Goal: Contribute content: Contribute content

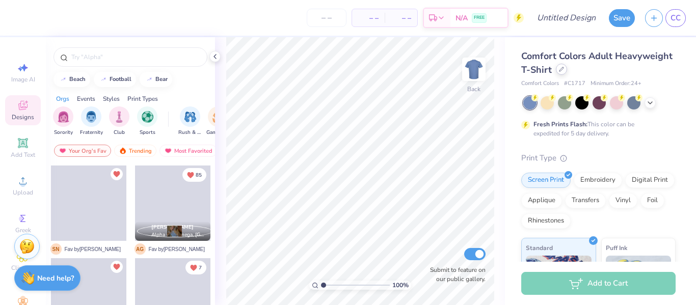
click at [564, 68] on icon at bounding box center [561, 69] width 5 height 5
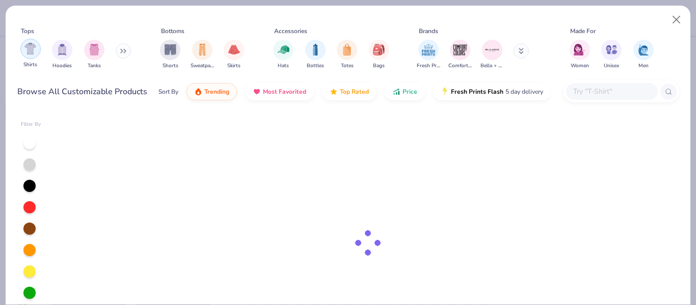
click at [36, 51] on img "filter for Shirts" at bounding box center [30, 49] width 12 height 12
click at [31, 184] on div at bounding box center [29, 186] width 12 height 12
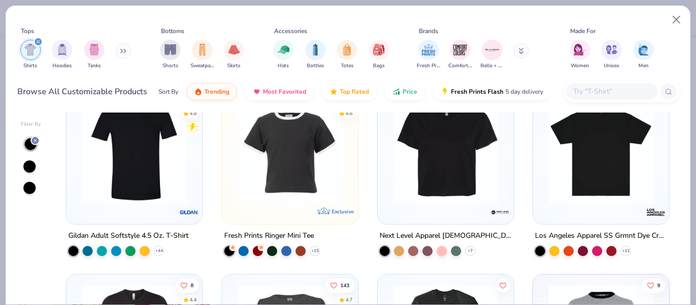
scroll to position [767, 0]
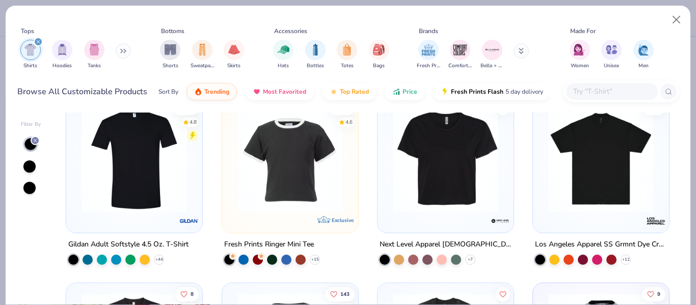
click at [280, 132] on img at bounding box center [290, 159] width 116 height 105
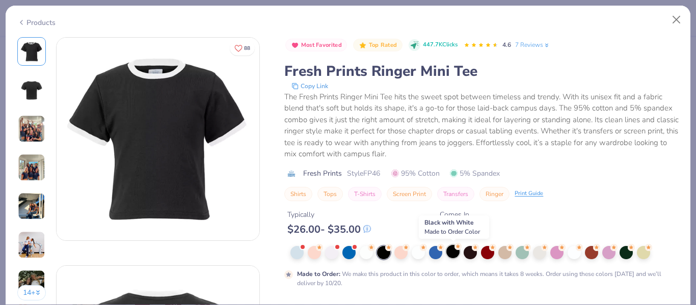
click at [457, 253] on div at bounding box center [452, 251] width 13 height 13
click at [391, 255] on div at bounding box center [484, 252] width 388 height 13
click at [674, 23] on button "Close" at bounding box center [676, 19] width 19 height 19
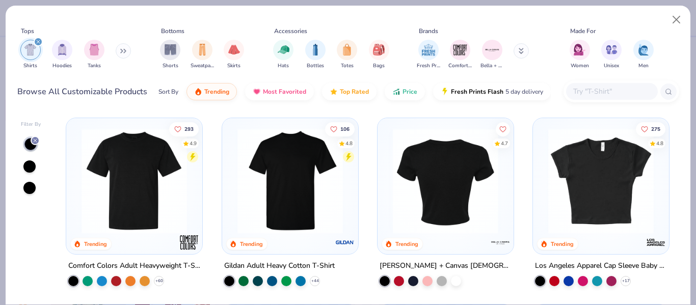
click at [460, 197] on img at bounding box center [445, 180] width 116 height 105
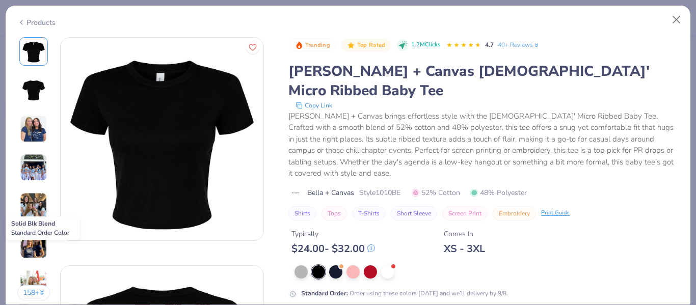
click at [318, 265] on div at bounding box center [318, 271] width 13 height 13
click at [154, 166] on img at bounding box center [162, 139] width 203 height 203
click at [254, 49] on icon "Like" at bounding box center [252, 46] width 7 height 6
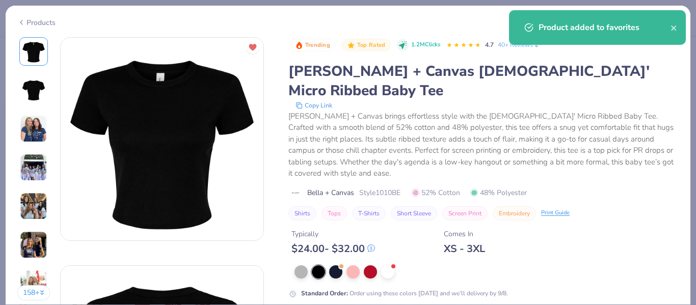
click at [33, 135] on img at bounding box center [33, 128] width 27 height 27
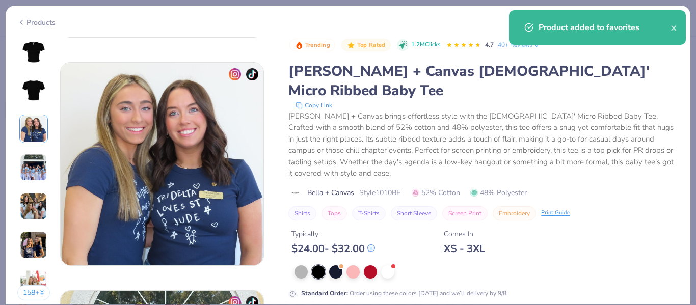
scroll to position [457, 0]
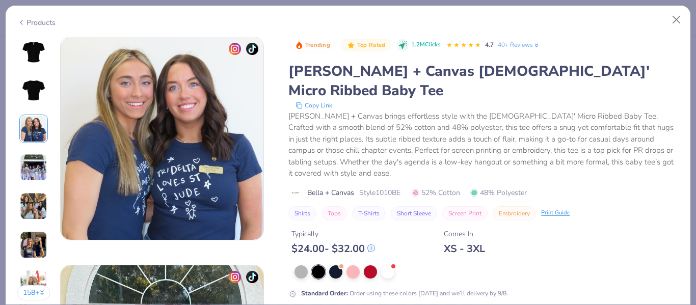
click at [32, 165] on img at bounding box center [33, 167] width 27 height 27
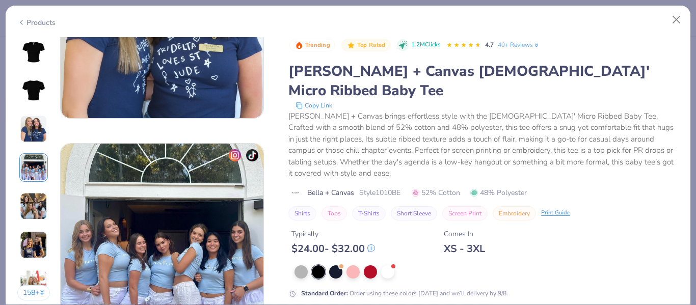
scroll to position [685, 0]
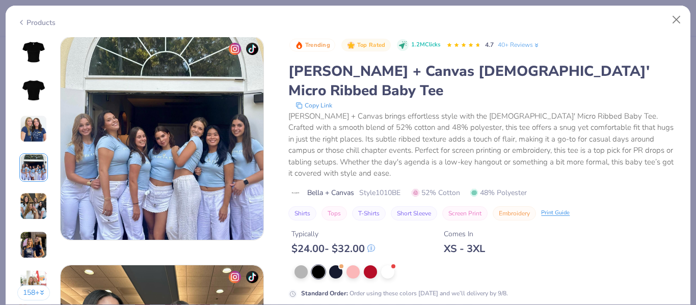
click at [34, 204] on img at bounding box center [33, 205] width 27 height 27
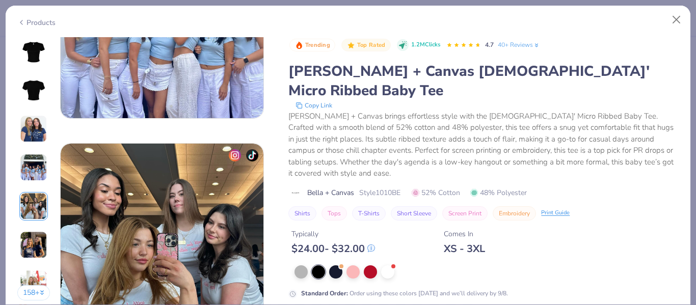
scroll to position [913, 0]
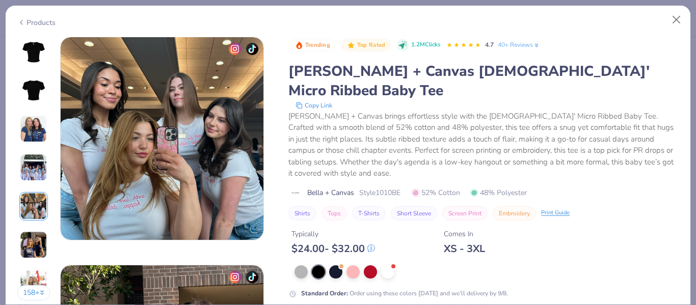
click at [43, 241] on img at bounding box center [33, 244] width 27 height 27
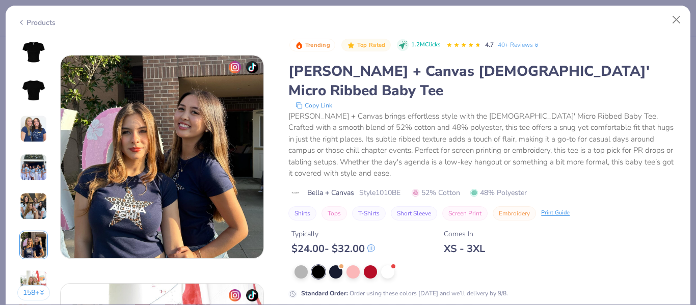
scroll to position [1141, 0]
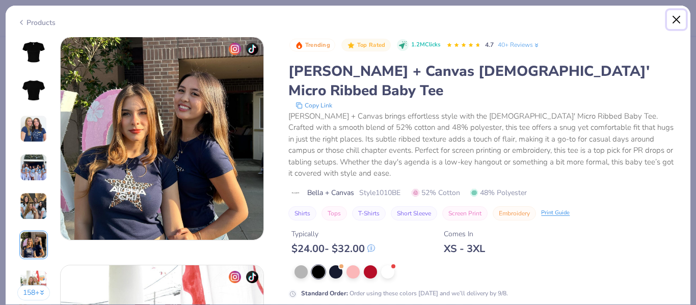
click at [674, 22] on button "Close" at bounding box center [676, 19] width 19 height 19
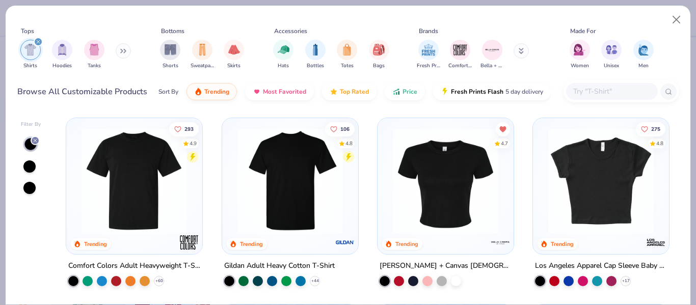
click at [484, 165] on img at bounding box center [445, 180] width 116 height 105
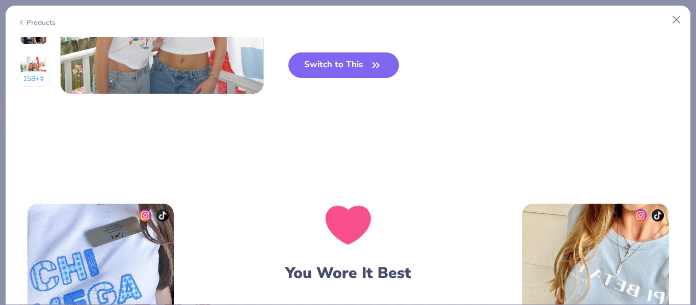
scroll to position [1477, 0]
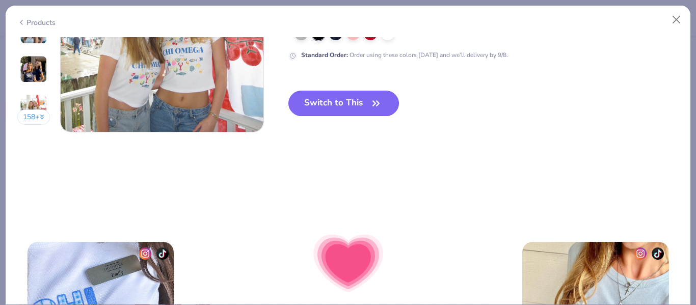
click at [372, 95] on button "Switch to This" at bounding box center [343, 103] width 110 height 25
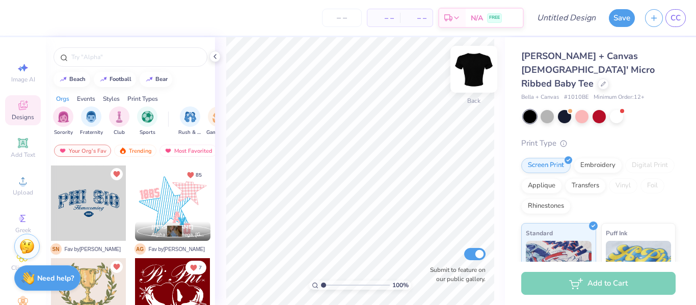
click at [476, 69] on img at bounding box center [473, 69] width 41 height 41
click at [469, 67] on img at bounding box center [473, 69] width 41 height 41
click at [18, 115] on span "Designs" at bounding box center [23, 117] width 22 height 8
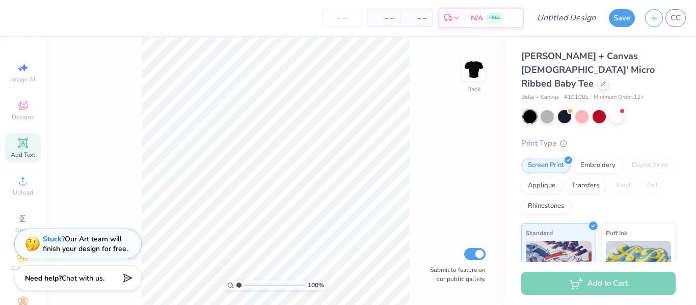
click at [18, 139] on icon at bounding box center [23, 143] width 12 height 12
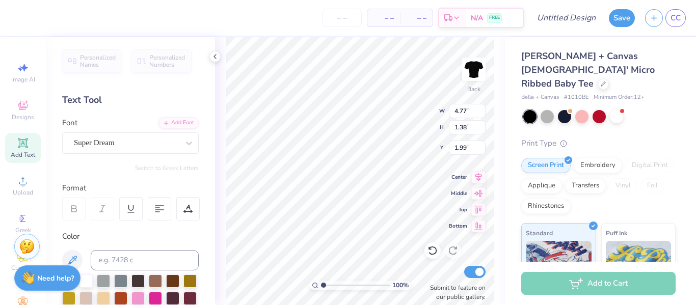
type input "1.99"
click at [156, 140] on div "Super Dream" at bounding box center [126, 143] width 107 height 16
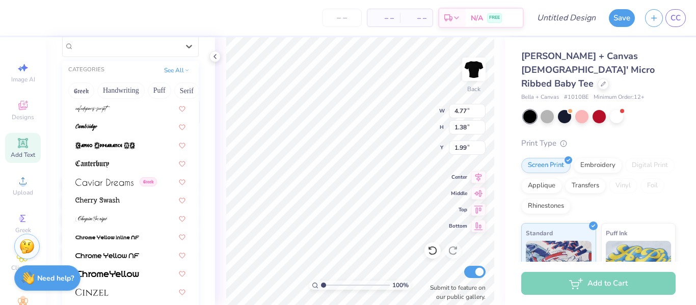
scroll to position [1055, 0]
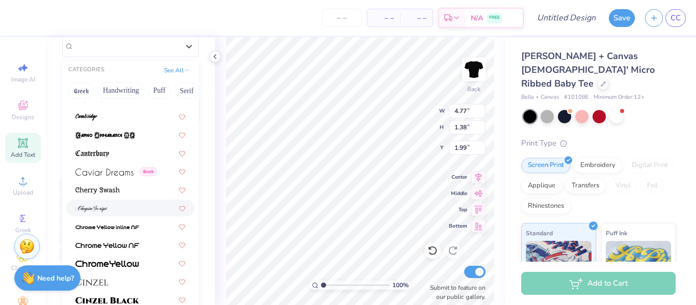
click at [88, 208] on img at bounding box center [91, 208] width 32 height 7
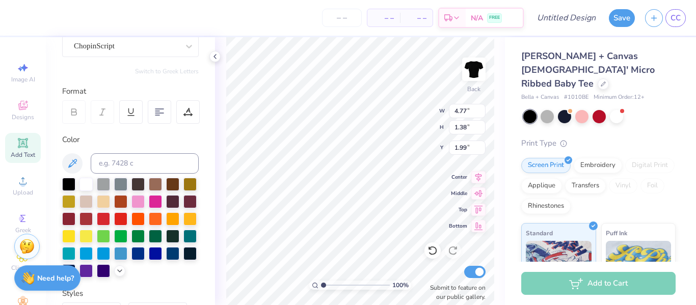
type input "8.10"
type input "1.79"
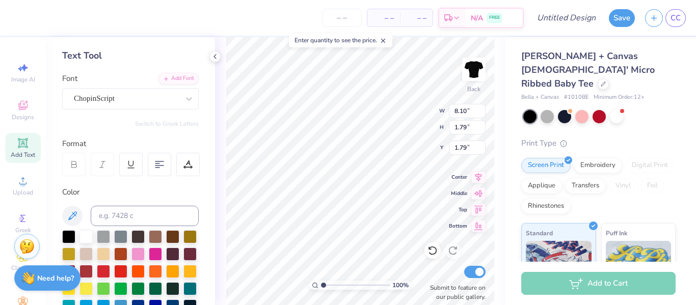
scroll to position [35, 0]
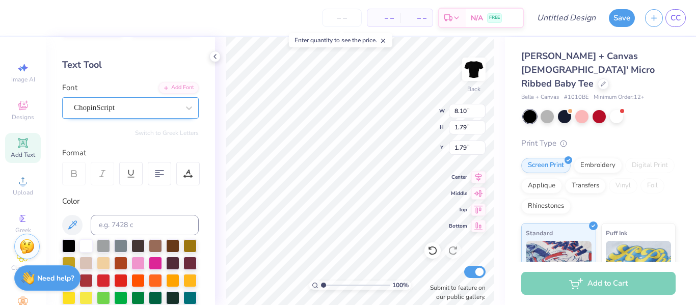
click at [170, 109] on div "ChopinScript" at bounding box center [126, 108] width 107 height 16
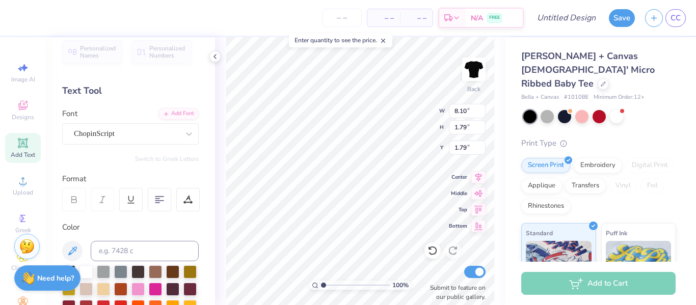
scroll to position [8, 0]
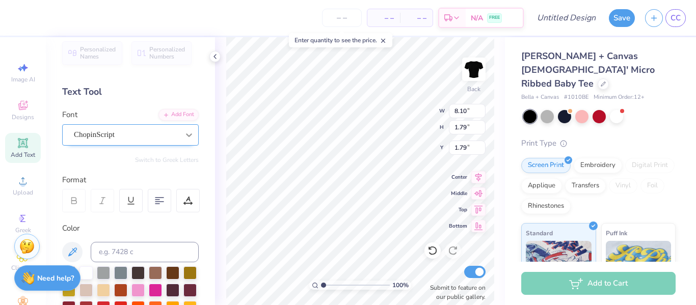
click at [164, 132] on div "ChopinScript" at bounding box center [126, 135] width 107 height 16
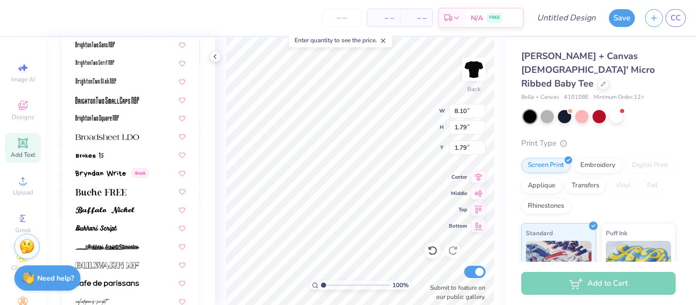
scroll to position [923, 0]
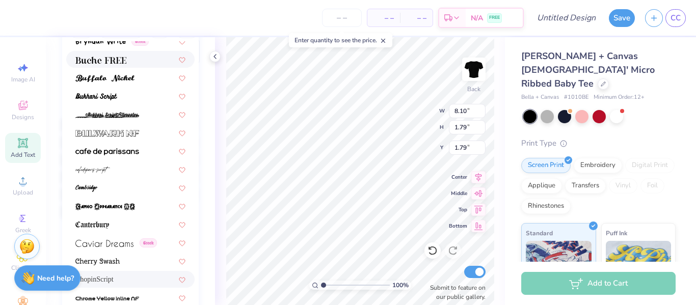
click at [107, 65] on span at bounding box center [100, 59] width 51 height 11
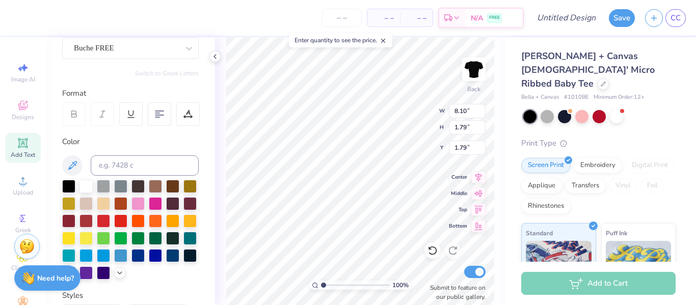
scroll to position [93, 0]
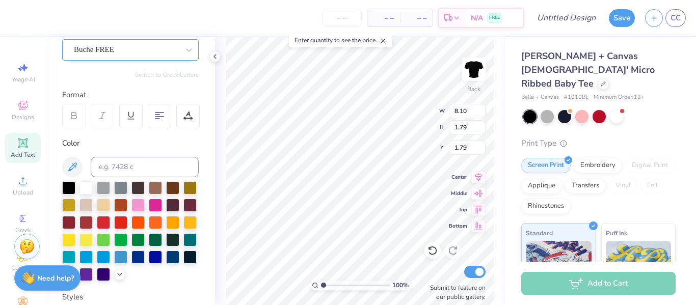
click at [132, 60] on div "Buche FREE" at bounding box center [130, 49] width 136 height 21
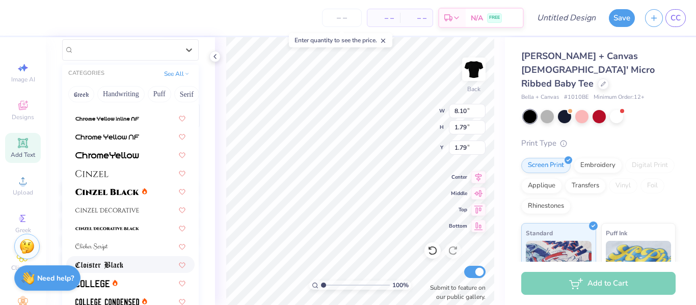
scroll to position [1157, 0]
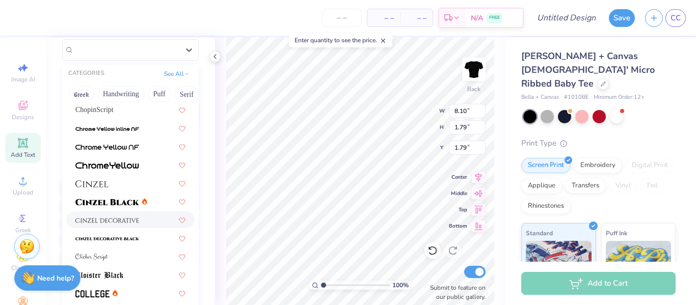
click at [111, 224] on img at bounding box center [107, 220] width 64 height 7
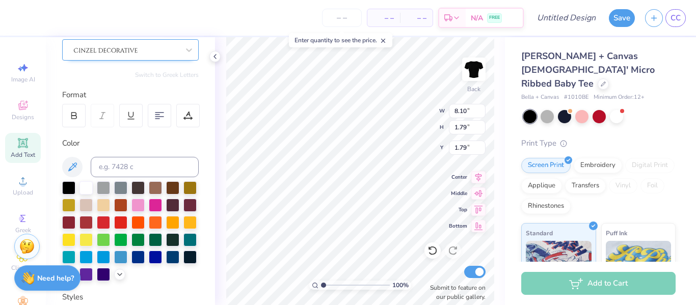
click at [133, 52] on div at bounding box center [126, 50] width 107 height 16
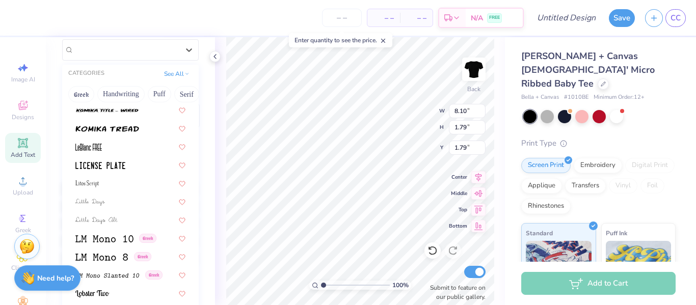
scroll to position [3359, 0]
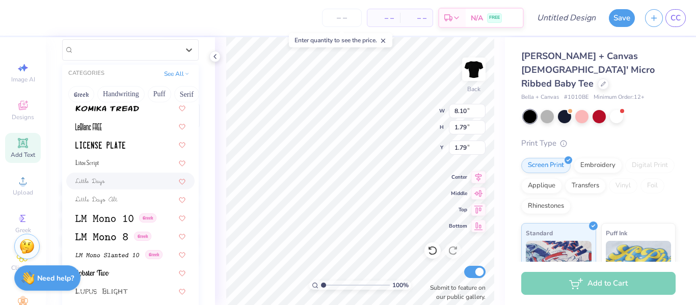
click at [101, 184] on img at bounding box center [90, 181] width 30 height 7
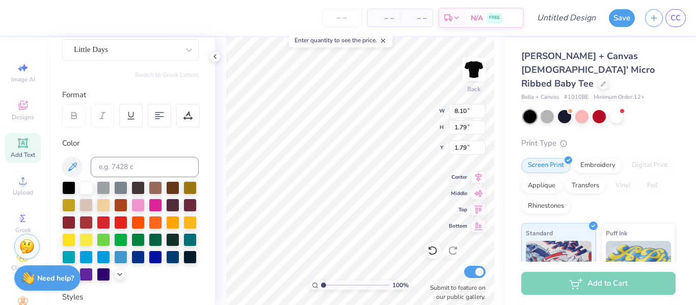
type textarea "T"
type textarea "Alpha Sigma Alpha"
click at [76, 118] on icon at bounding box center [74, 117] width 5 height 3
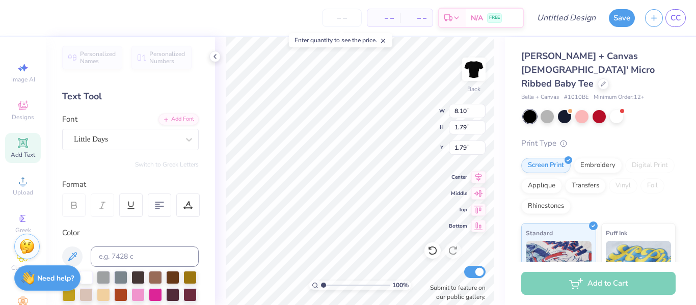
scroll to position [0, 0]
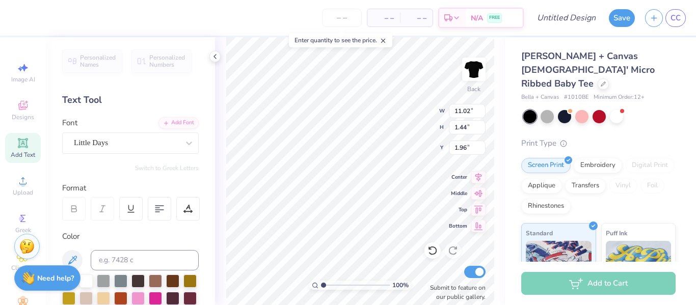
type input "5.42"
type input "0.71"
type input "3.00"
click at [164, 142] on div "Little Days" at bounding box center [126, 143] width 107 height 16
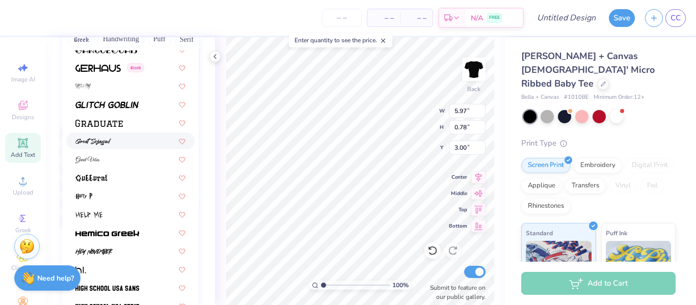
scroll to position [2395, 0]
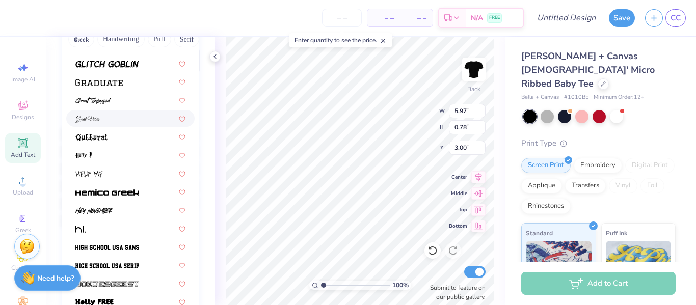
click at [103, 120] on div at bounding box center [130, 118] width 110 height 11
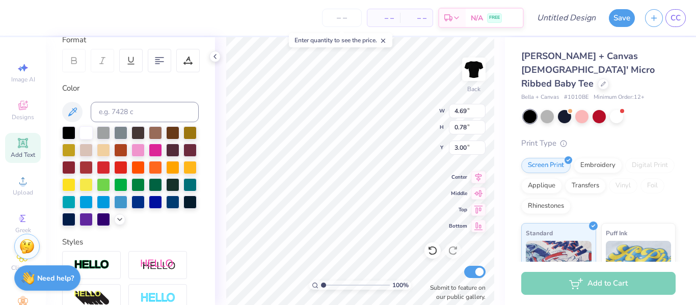
scroll to position [48, 0]
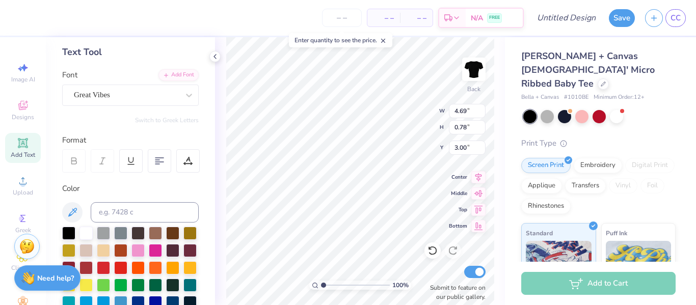
click at [184, 91] on icon at bounding box center [189, 95] width 10 height 10
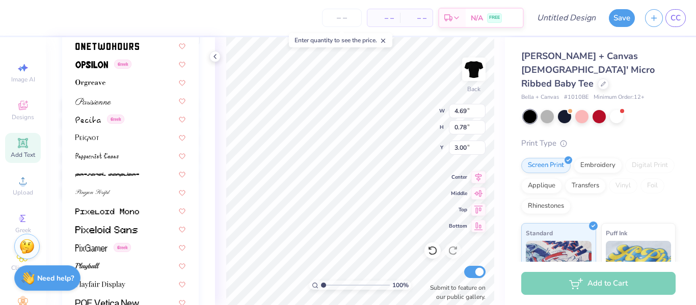
scroll to position [4099, 0]
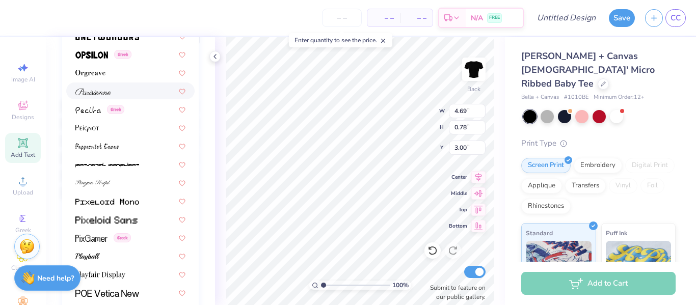
click at [95, 97] on div at bounding box center [130, 90] width 128 height 17
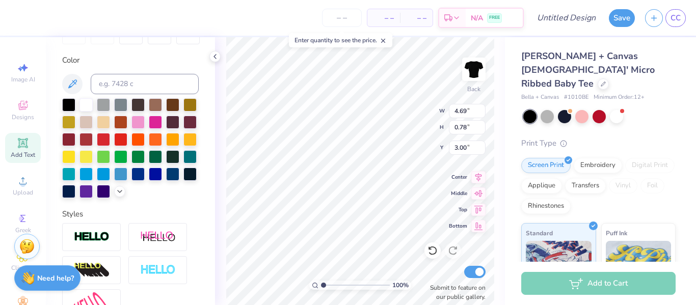
type input "5.91"
type input "0.82"
type input "2.98"
type input "1.41"
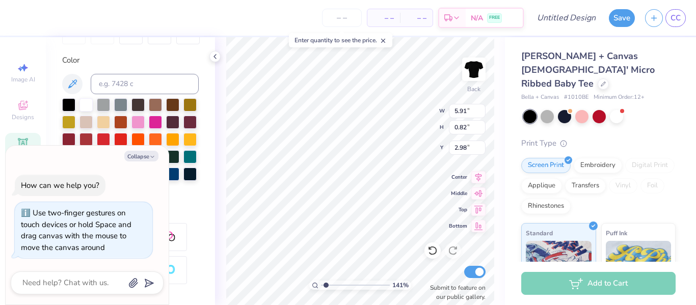
type textarea "x"
click at [324, 286] on input "range" at bounding box center [355, 285] width 69 height 9
click at [324, 287] on input "range" at bounding box center [355, 285] width 69 height 9
type input "1.11"
click at [151, 156] on icon "button" at bounding box center [152, 157] width 6 height 6
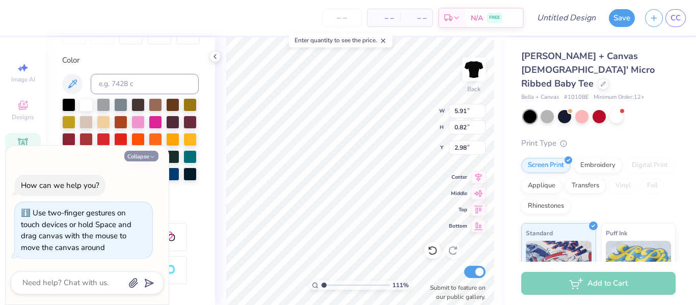
type textarea "x"
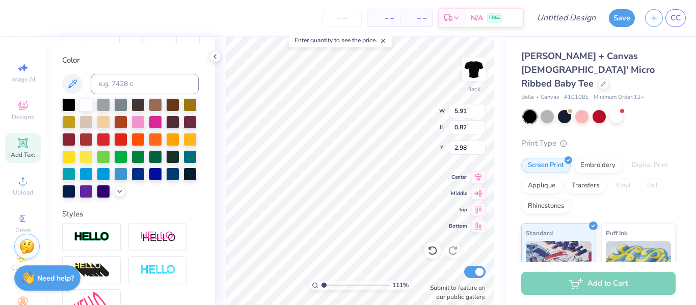
scroll to position [0, 0]
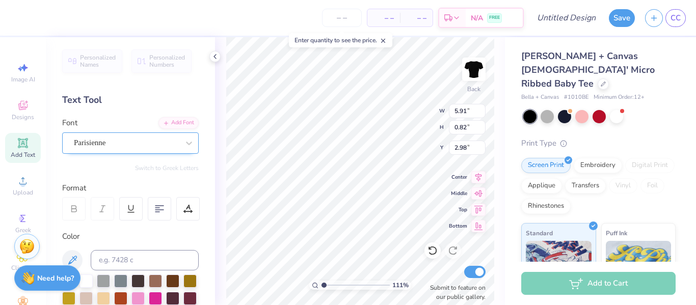
click at [96, 135] on div "Parisienne" at bounding box center [126, 143] width 107 height 16
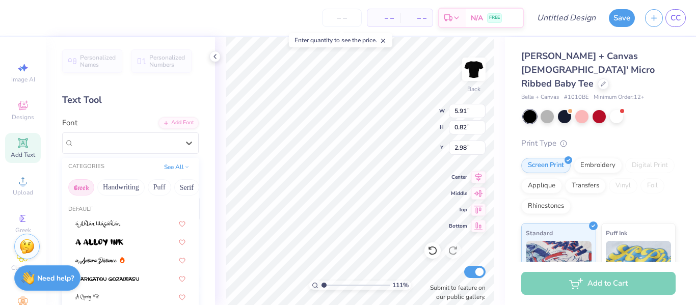
click at [84, 187] on button "Greek" at bounding box center [81, 187] width 26 height 16
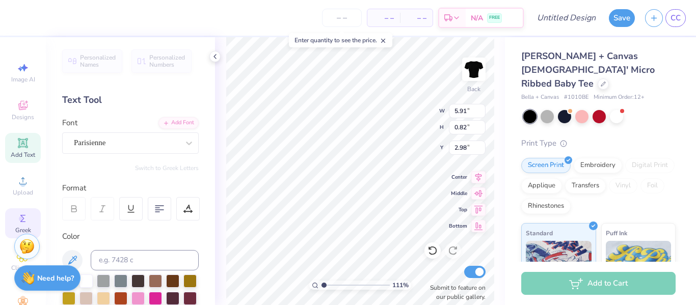
click at [20, 220] on icon at bounding box center [22, 218] width 5 height 7
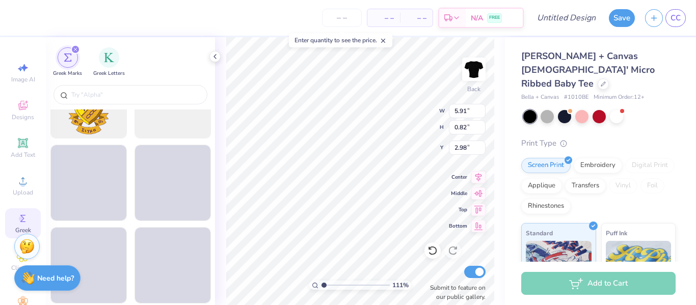
scroll to position [411, 0]
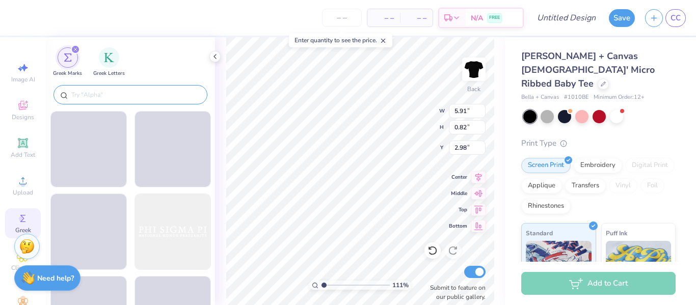
click at [133, 95] on input "text" at bounding box center [135, 95] width 130 height 10
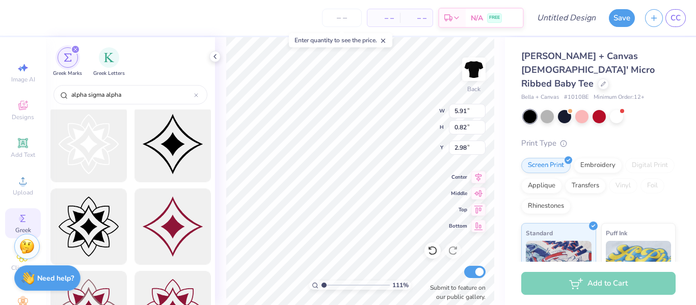
scroll to position [0, 0]
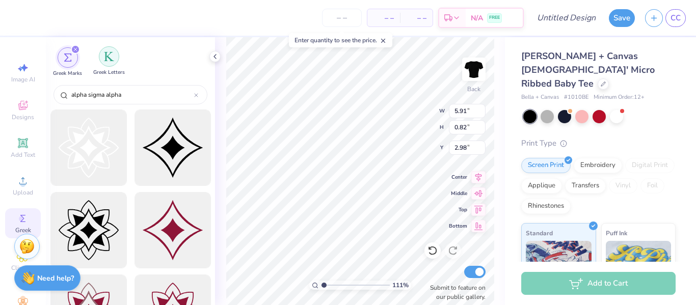
type input "alpha sigma alpha"
click at [106, 64] on div "filter for Greek Letters" at bounding box center [109, 56] width 20 height 20
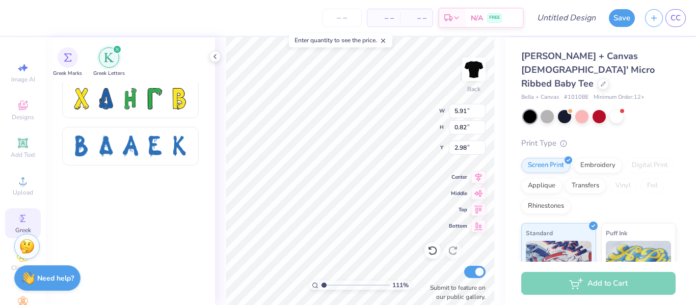
scroll to position [1246, 0]
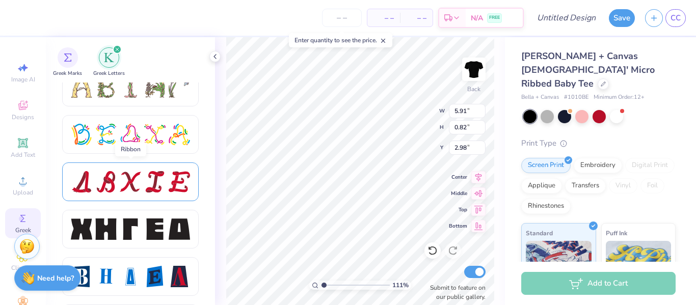
click at [185, 180] on div at bounding box center [179, 181] width 21 height 21
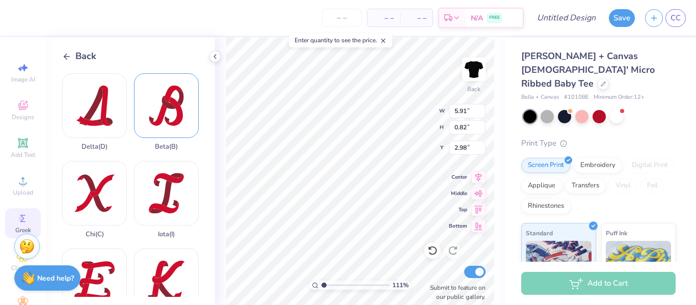
scroll to position [215, 0]
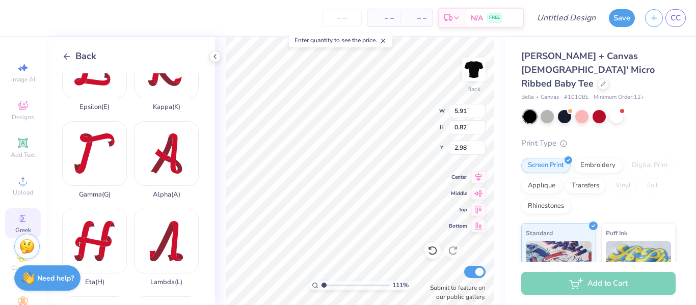
click at [174, 141] on div "Alpha ( A )" at bounding box center [166, 159] width 65 height 77
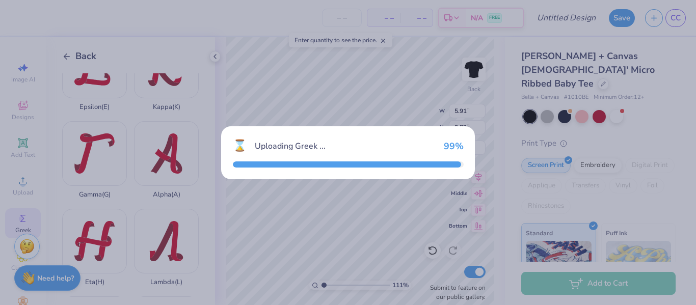
type input "2.72"
type input "3.46"
type input "6.77"
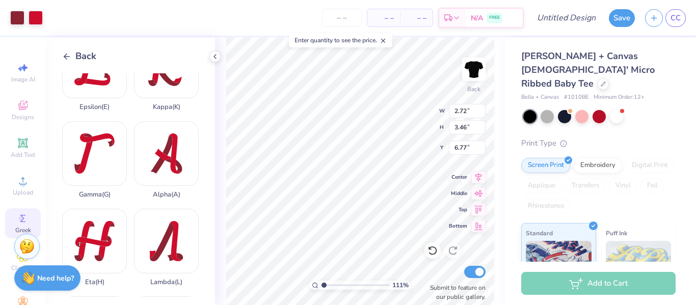
click at [188, 144] on div "Alpha ( A )" at bounding box center [166, 159] width 65 height 77
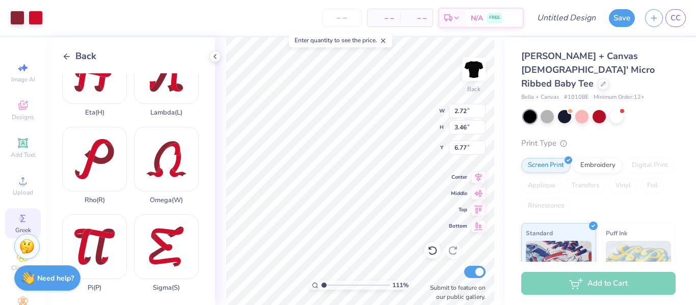
scroll to position [387, 0]
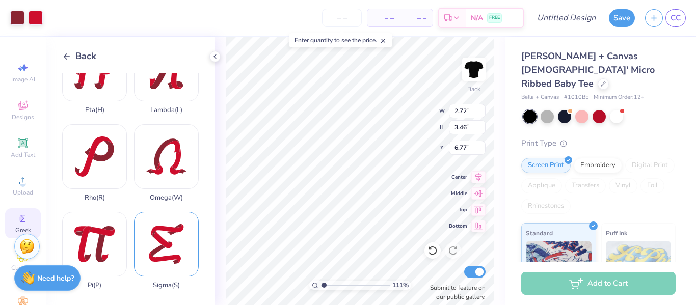
click at [168, 230] on div "Sigma ( S )" at bounding box center [166, 250] width 65 height 77
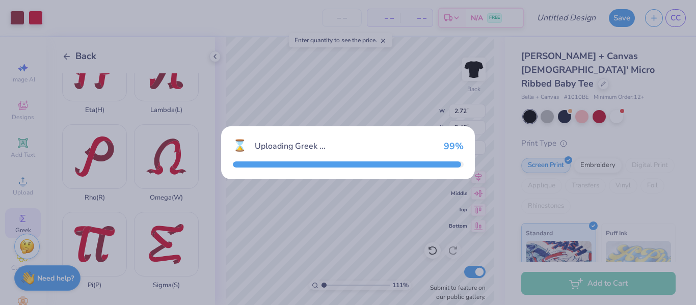
type input "3.34"
type input "3.88"
type input "6.56"
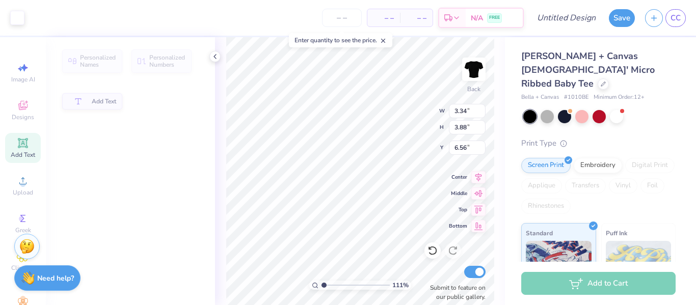
type input "5.91"
type input "0.82"
type input "2.98"
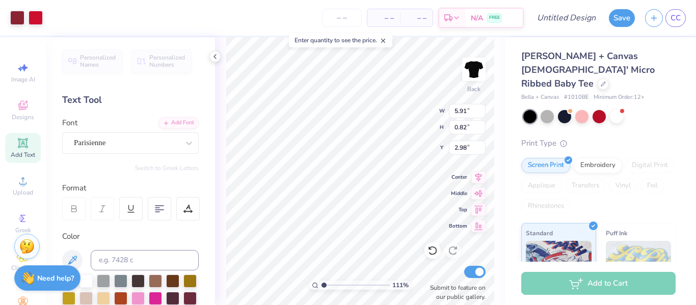
type input "3.34"
type input "3.88"
type input "6.56"
type input "2.72"
type input "3.46"
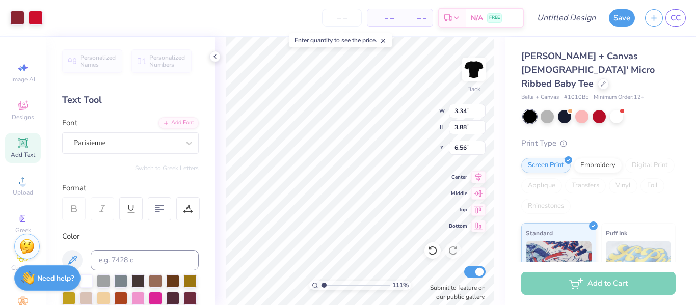
type input "6.77"
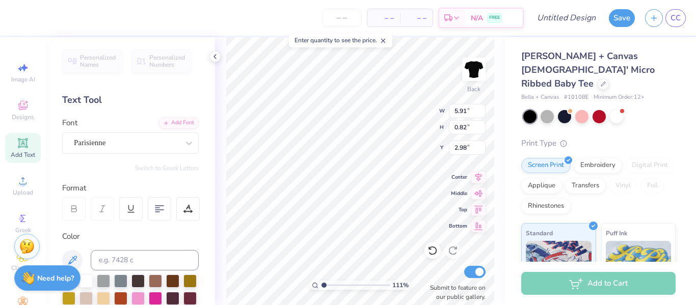
type input "4.22"
type input "6.88"
type input "0.95"
type input "7.39"
type input "1.02"
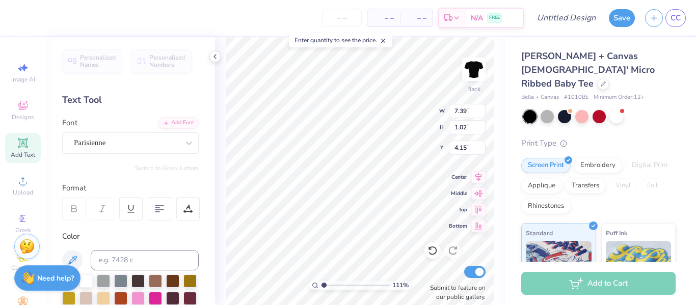
type input "4.15"
type input "7.82"
type input "1.08"
type input "4.10"
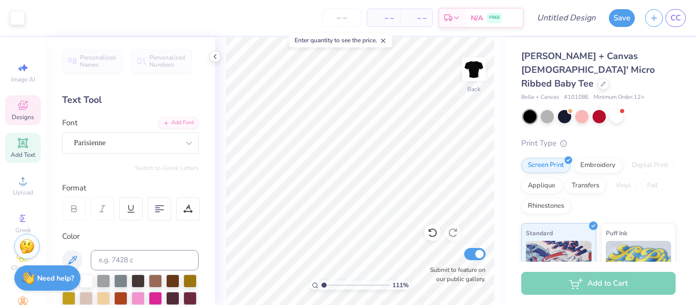
click at [18, 106] on icon at bounding box center [23, 105] width 12 height 12
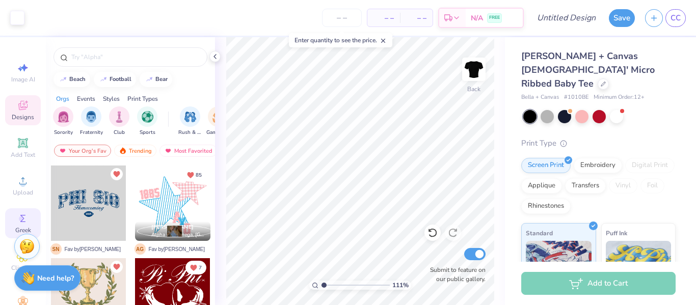
click at [16, 212] on div "Greek" at bounding box center [23, 223] width 36 height 30
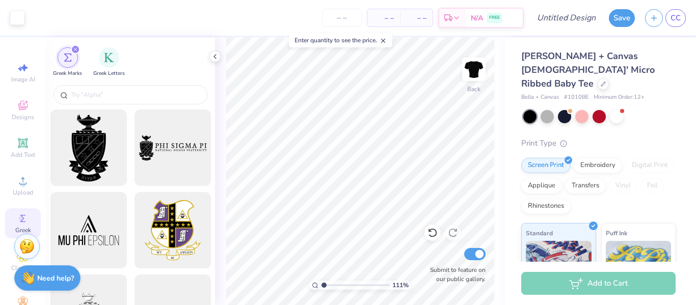
scroll to position [45, 0]
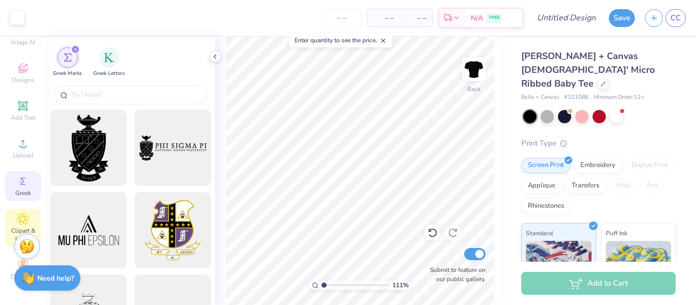
click at [32, 211] on div "Clipart & logos" at bounding box center [23, 228] width 36 height 38
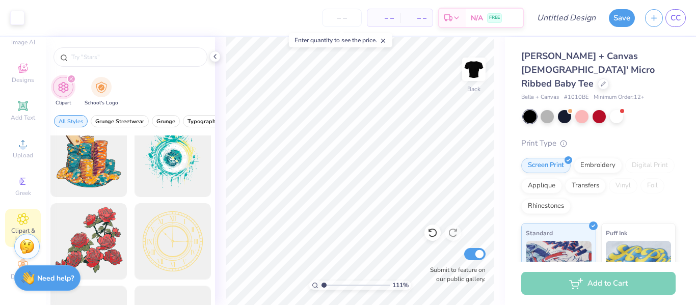
scroll to position [110, 0]
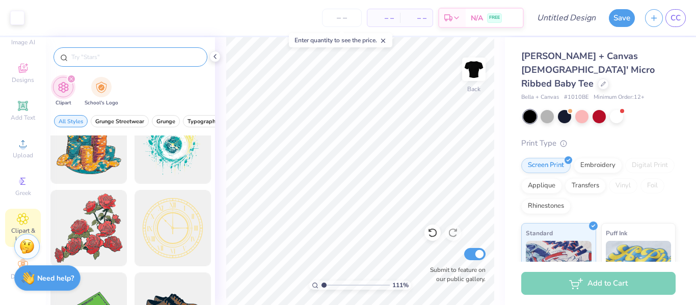
click at [126, 60] on input "text" at bounding box center [135, 57] width 130 height 10
type input "Ladybug"
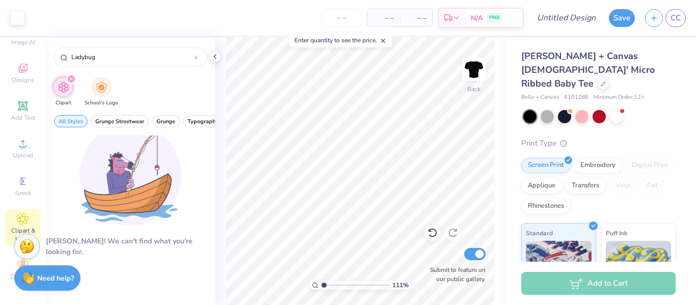
click at [72, 77] on icon "filter for Clipart" at bounding box center [71, 79] width 4 height 4
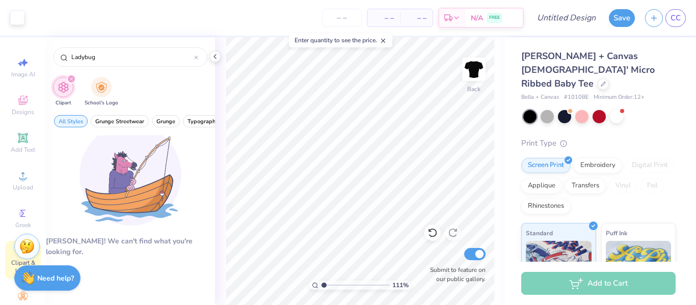
scroll to position [0, 0]
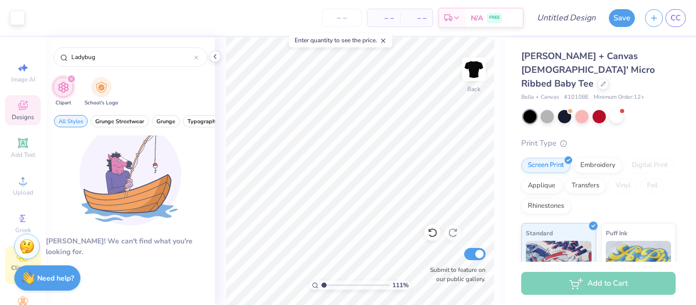
click at [20, 117] on span "Designs" at bounding box center [23, 117] width 22 height 8
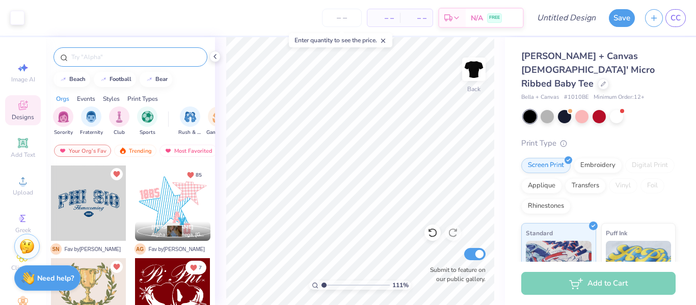
click at [109, 58] on input "text" at bounding box center [135, 57] width 130 height 10
type input "ladybug"
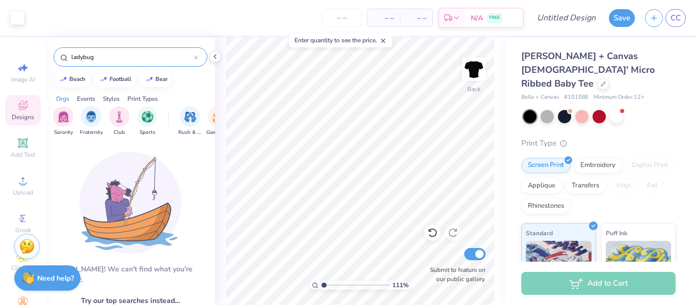
scroll to position [45, 0]
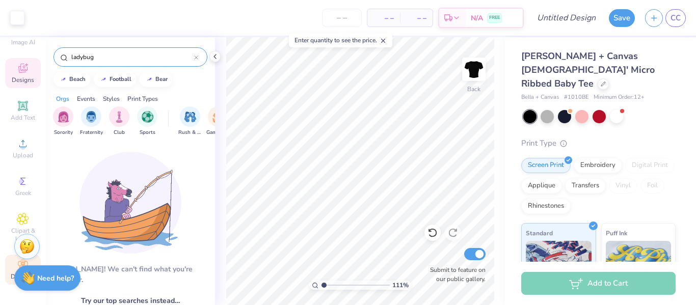
click at [5, 264] on div "Decorate" at bounding box center [23, 270] width 36 height 30
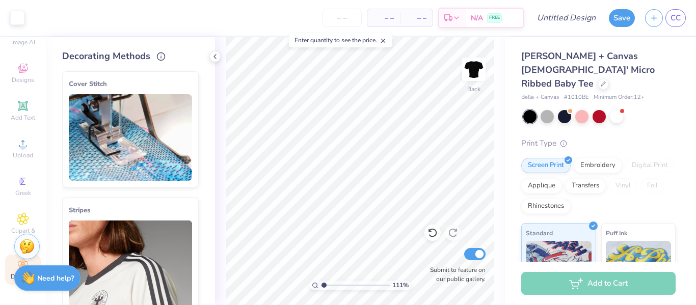
scroll to position [0, 0]
click at [24, 79] on span "Image AI" at bounding box center [23, 79] width 24 height 8
select select "4"
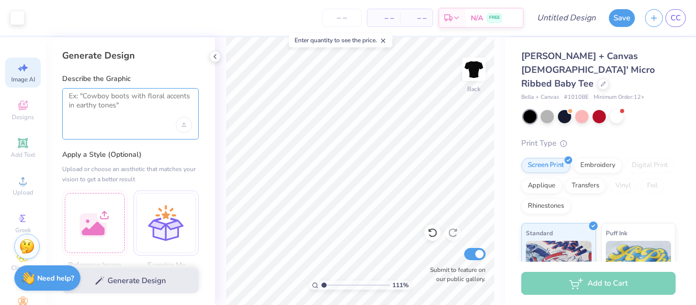
click at [125, 98] on textarea at bounding box center [130, 104] width 123 height 25
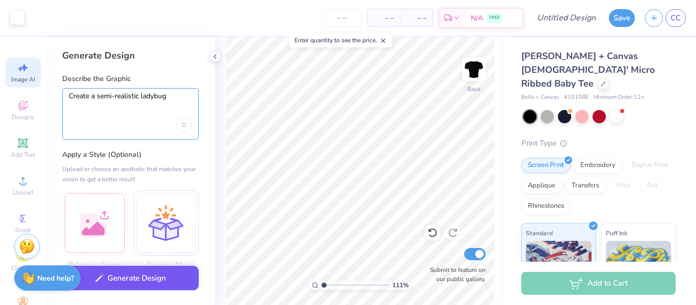
type textarea "Create a semi-realistic ladybug"
click at [160, 279] on button "Generate Design" at bounding box center [130, 278] width 136 height 25
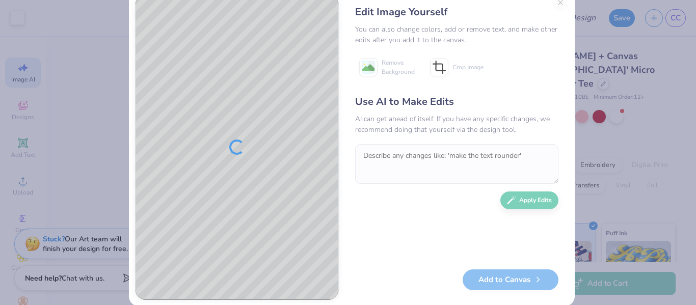
scroll to position [20, 0]
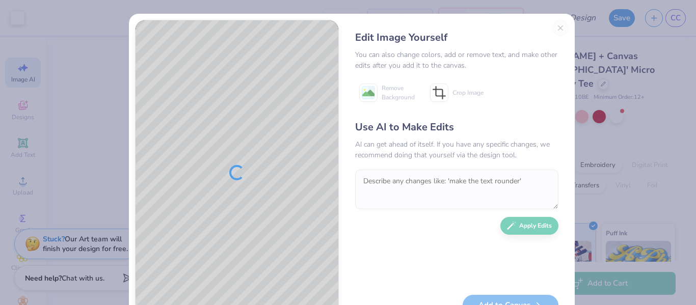
scroll to position [20, 0]
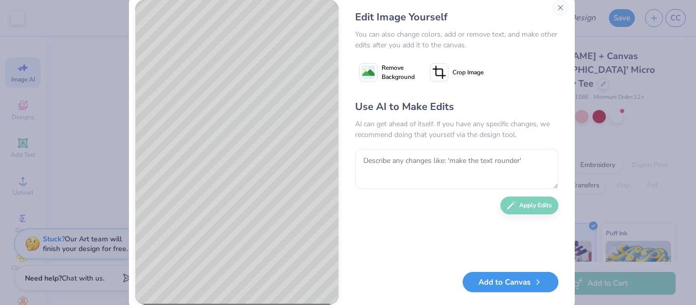
click at [509, 282] on button "Add to Canvas" at bounding box center [510, 282] width 96 height 21
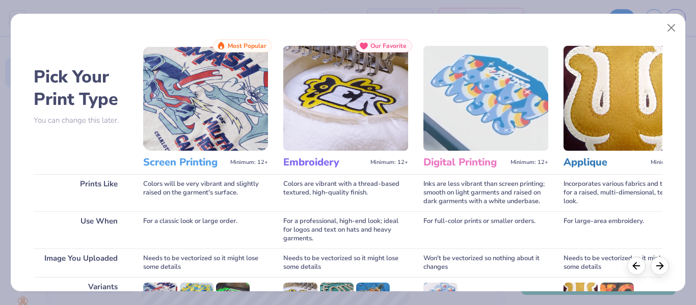
click at [206, 125] on img at bounding box center [205, 98] width 125 height 105
drag, startPoint x: 695, startPoint y: 152, endPoint x: 695, endPoint y: 203, distance: 50.9
click at [695, 203] on div "Pick Your Print Type You can change this later. Prints Like Use When Image You …" at bounding box center [348, 152] width 696 height 305
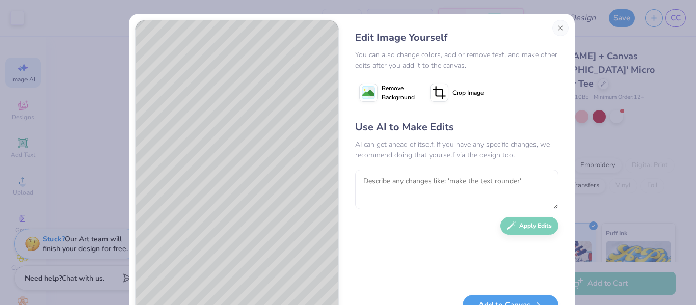
scroll to position [41, 0]
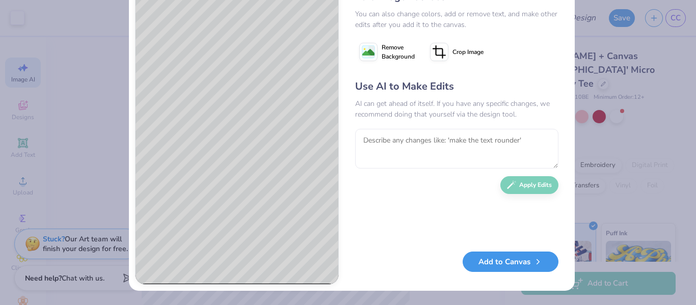
click at [538, 261] on icon "button" at bounding box center [537, 261] width 9 height 9
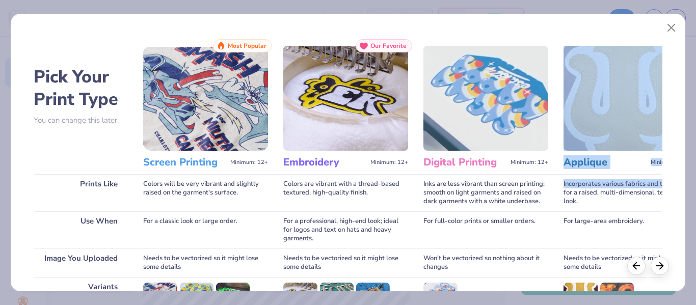
drag, startPoint x: 694, startPoint y: 119, endPoint x: 670, endPoint y: 185, distance: 70.1
click at [670, 185] on div "Pick Your Print Type You can change this later. Prints Like Use When Image You …" at bounding box center [348, 152] width 696 height 305
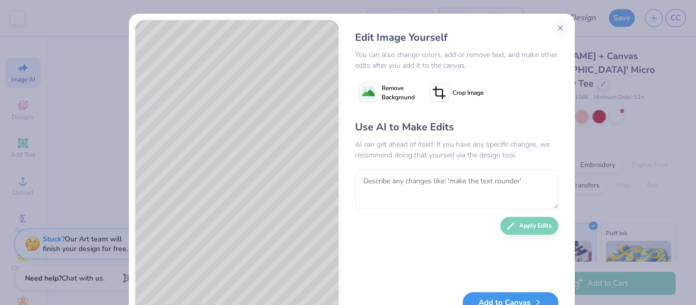
click at [512, 296] on button "Add to Canvas" at bounding box center [510, 302] width 96 height 21
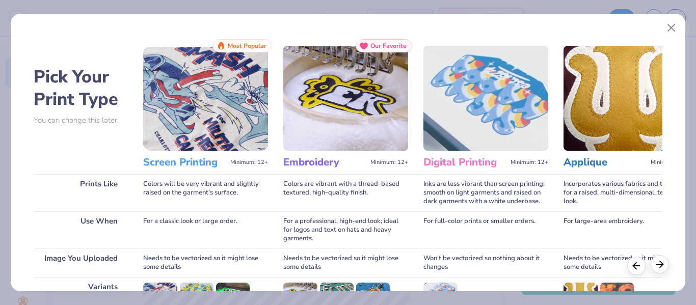
click at [662, 259] on icon at bounding box center [659, 264] width 11 height 11
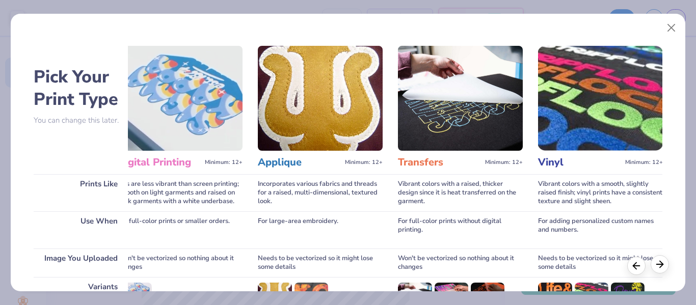
scroll to position [0, 314]
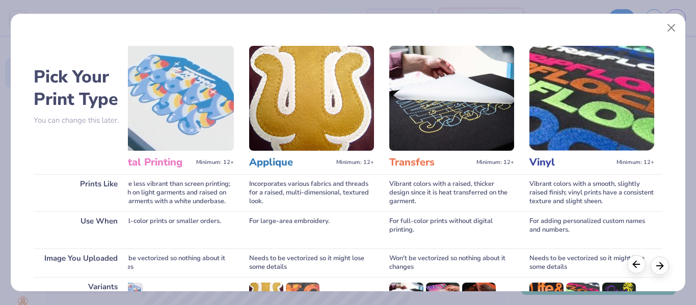
click at [639, 262] on icon at bounding box center [635, 264] width 11 height 11
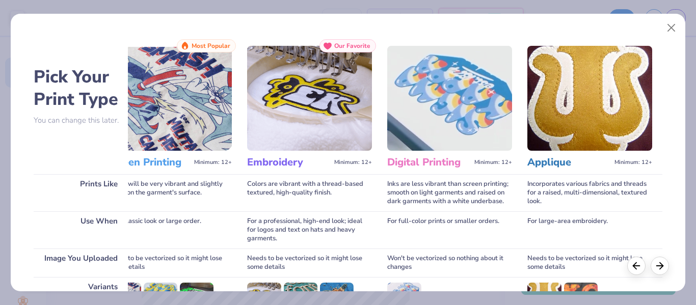
scroll to position [0, 0]
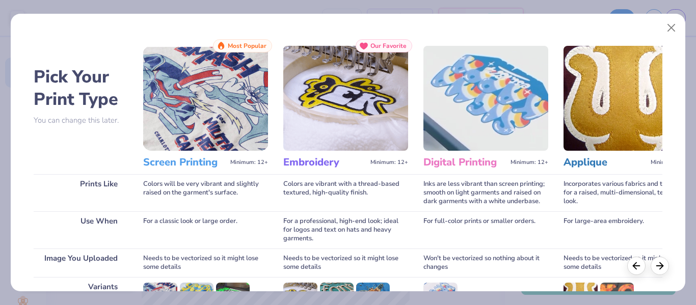
click at [206, 141] on img at bounding box center [205, 98] width 125 height 105
click at [189, 159] on h3 "Screen Printing" at bounding box center [184, 162] width 83 height 13
click at [56, 179] on div "Prints Like" at bounding box center [81, 192] width 94 height 37
click at [658, 267] on icon at bounding box center [659, 264] width 11 height 11
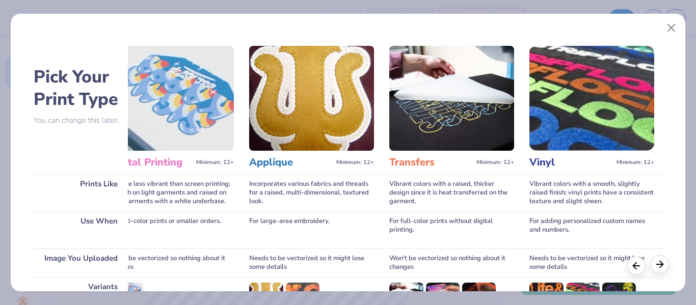
click at [658, 267] on icon at bounding box center [659, 264] width 11 height 11
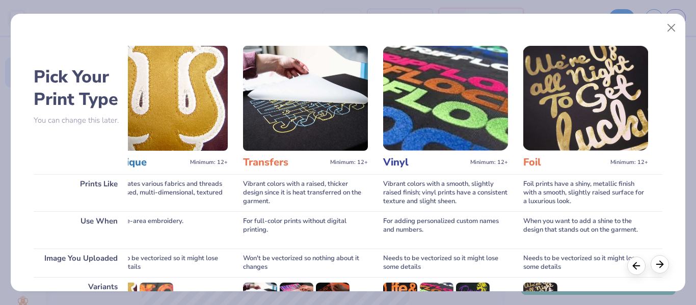
scroll to position [0, 601]
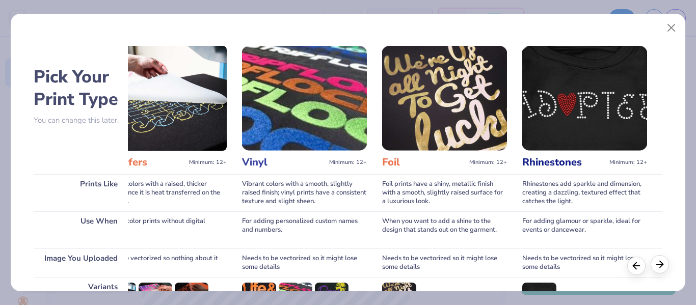
click at [658, 267] on icon at bounding box center [659, 264] width 11 height 11
click at [640, 267] on icon at bounding box center [635, 264] width 11 height 11
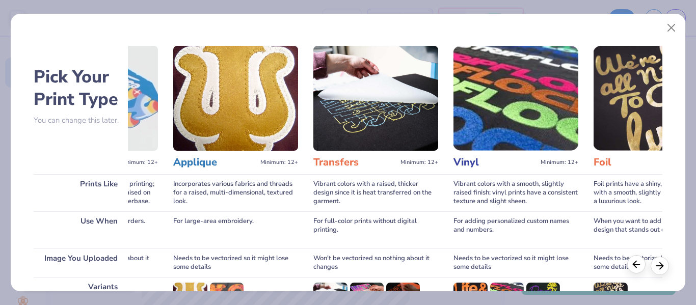
click at [640, 267] on icon at bounding box center [635, 264] width 11 height 11
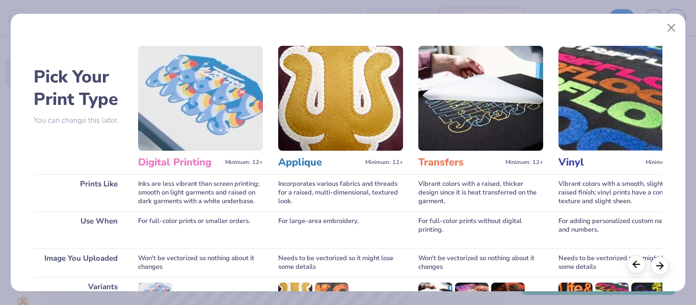
click at [640, 267] on icon at bounding box center [635, 264] width 11 height 11
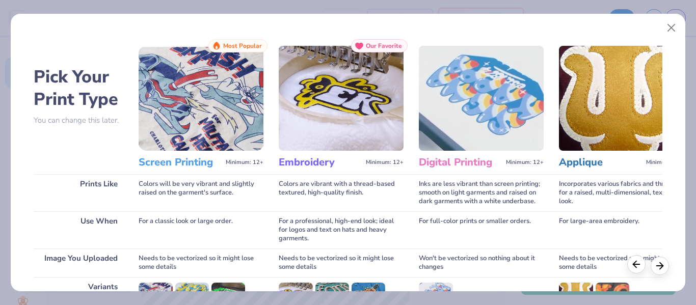
scroll to position [0, 0]
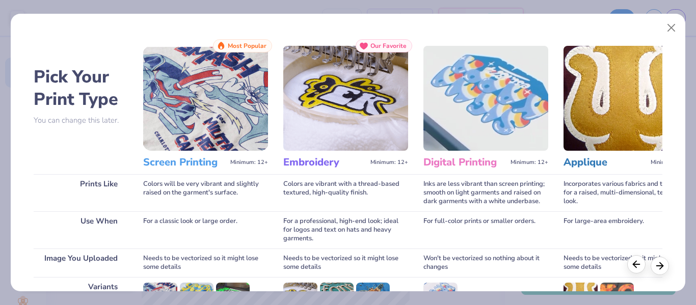
click at [640, 267] on icon at bounding box center [635, 264] width 11 height 11
click at [220, 137] on img at bounding box center [205, 98] width 125 height 105
click at [166, 285] on img at bounding box center [160, 294] width 34 height 22
click at [191, 142] on img at bounding box center [205, 98] width 125 height 105
click at [179, 152] on div "Screen Printing Minimum: 12+" at bounding box center [205, 162] width 125 height 23
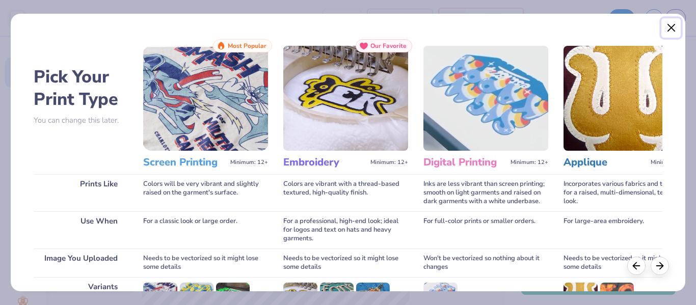
click at [675, 22] on button "Close" at bounding box center [670, 27] width 19 height 19
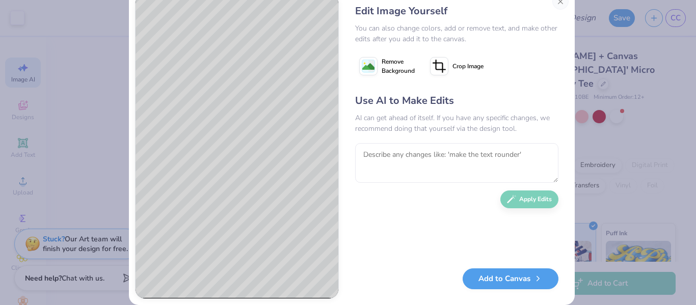
scroll to position [41, 0]
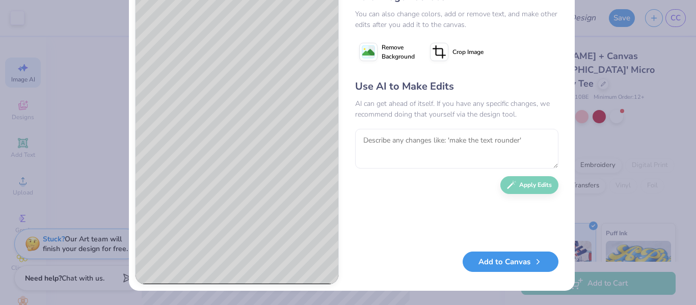
click at [519, 266] on button "Add to Canvas" at bounding box center [510, 262] width 96 height 21
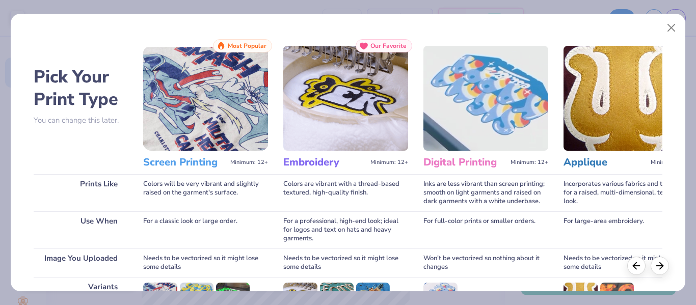
click at [93, 281] on div "Variants" at bounding box center [81, 303] width 94 height 52
click at [108, 226] on div "Use When" at bounding box center [81, 229] width 94 height 37
click at [235, 48] on span "Most Popular" at bounding box center [247, 45] width 39 height 7
click at [192, 150] on img at bounding box center [205, 98] width 125 height 105
click at [83, 124] on p "You can change this later." at bounding box center [81, 120] width 94 height 9
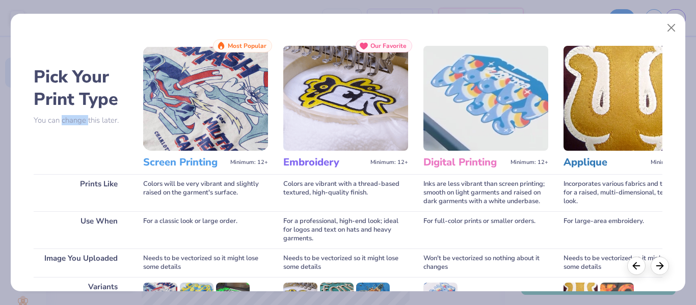
click at [83, 124] on p "You can change this later." at bounding box center [81, 120] width 94 height 9
click at [243, 91] on img at bounding box center [205, 98] width 125 height 105
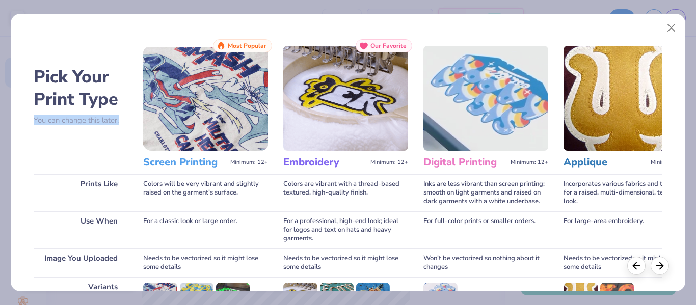
click at [169, 284] on img at bounding box center [160, 294] width 34 height 22
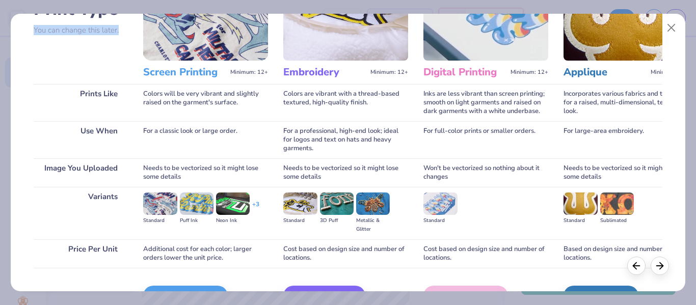
scroll to position [152, 0]
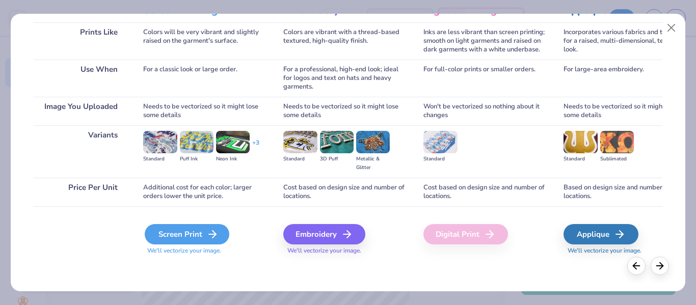
click at [199, 228] on div "Screen Print" at bounding box center [187, 234] width 85 height 20
click at [198, 233] on div "Screen Print" at bounding box center [187, 234] width 85 height 20
click at [186, 227] on div "Screen Print" at bounding box center [187, 234] width 85 height 20
click at [185, 227] on div "Screen Print" at bounding box center [187, 234] width 85 height 20
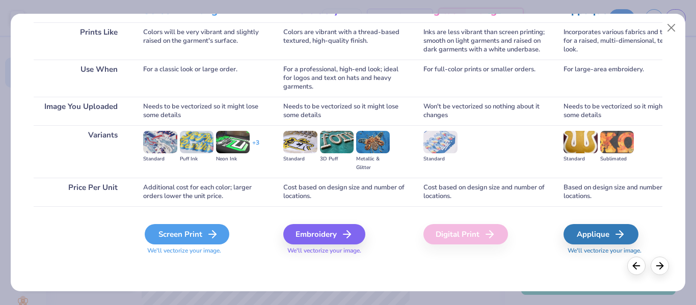
click at [185, 227] on div "Screen Print" at bounding box center [187, 234] width 85 height 20
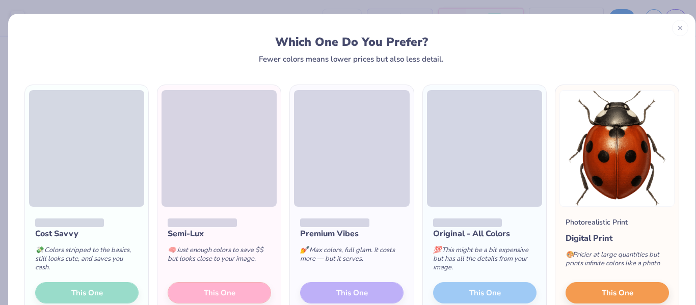
click at [566, 35] on div "Which One Do You Prefer?" at bounding box center [351, 42] width 631 height 14
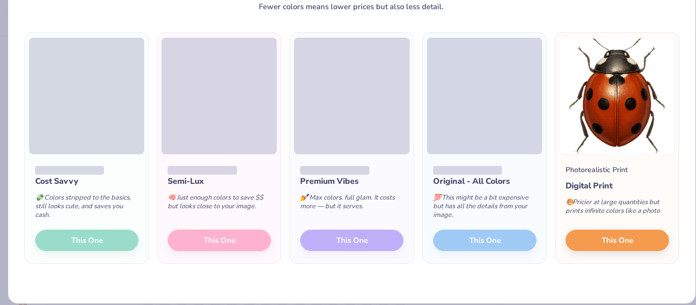
click at [234, 267] on div "Cost Savvy 💸 Colors stripped to the basics, still looks cute, and saves you cas…" at bounding box center [351, 157] width 687 height 293
click at [234, 263] on div "Semi-Lux 🧠 Just enough colors to save $$ but looks close to your image. This One" at bounding box center [218, 208] width 123 height 109
click at [236, 115] on span at bounding box center [218, 96] width 115 height 117
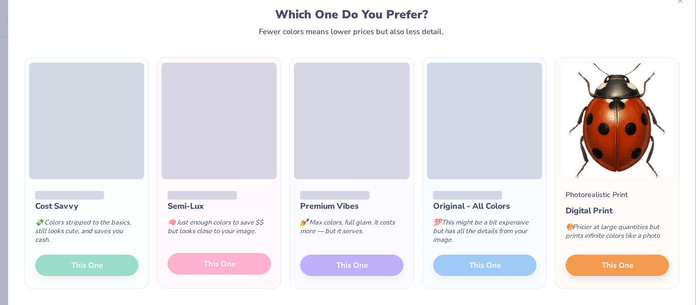
click at [228, 267] on span "This One" at bounding box center [220, 264] width 32 height 12
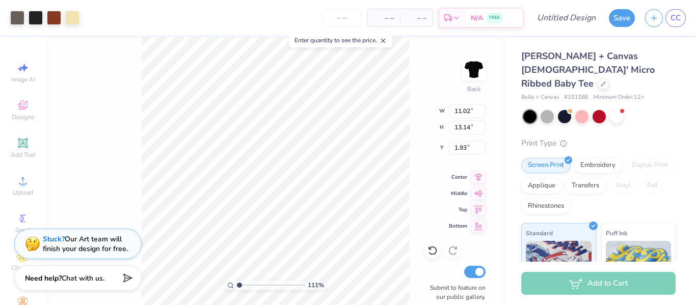
type input "3.50"
type input "4.17"
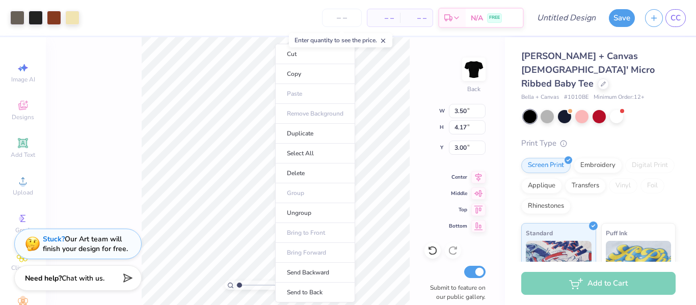
type input "3.31"
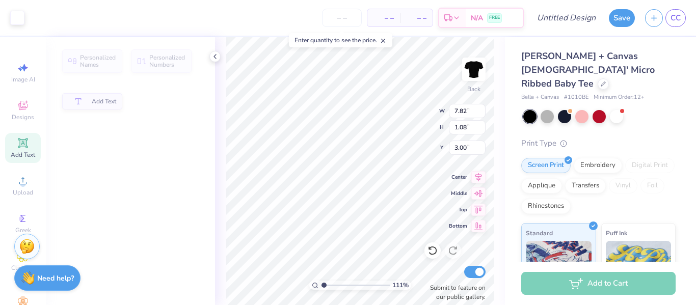
type input "7.82"
type input "1.08"
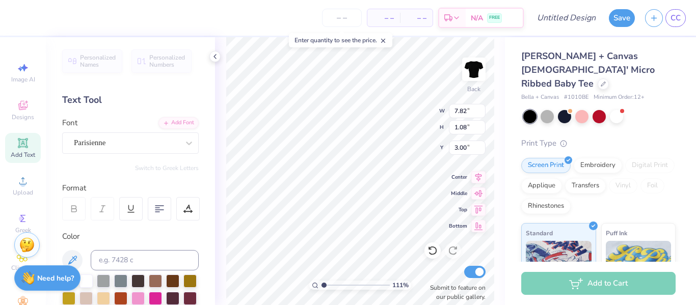
type input "3.60"
click at [73, 258] on icon at bounding box center [72, 260] width 12 height 12
click at [72, 258] on icon at bounding box center [72, 260] width 12 height 12
click at [225, 220] on div "111 % Back W 8.32 8.32 " H 1.15 1.15 " Y 3.53 3.53 " Center Middle Top Bottom S…" at bounding box center [360, 171] width 290 height 268
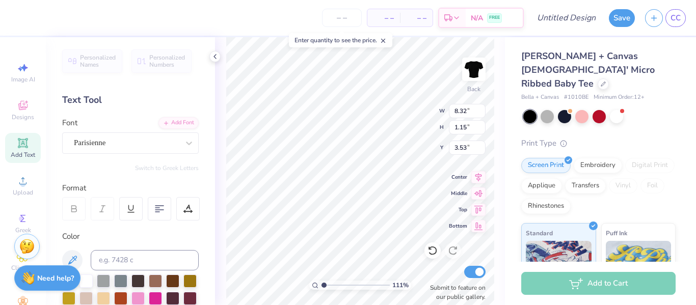
scroll to position [9, 1]
type input "5.49"
type textarea "g"
type textarea "D.O.T. Days 2025"
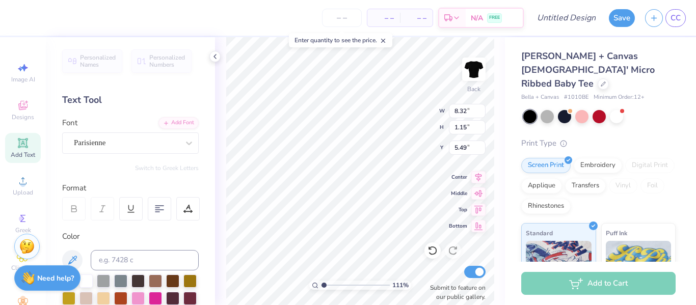
scroll to position [9, 4]
click at [77, 211] on icon at bounding box center [73, 208] width 9 height 9
type input "4.68"
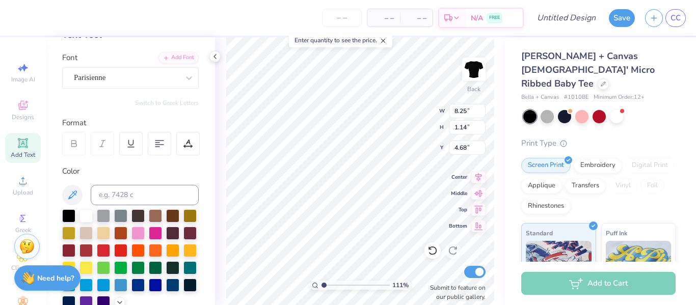
scroll to position [64, 0]
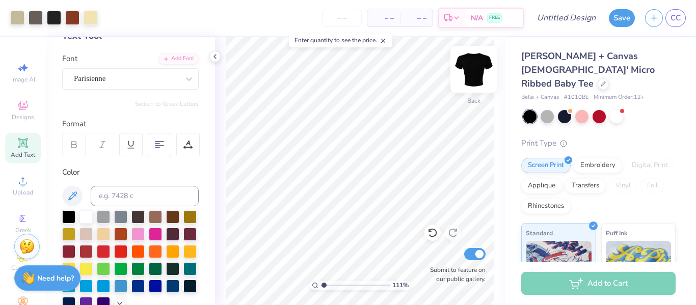
click at [476, 75] on img at bounding box center [473, 69] width 41 height 41
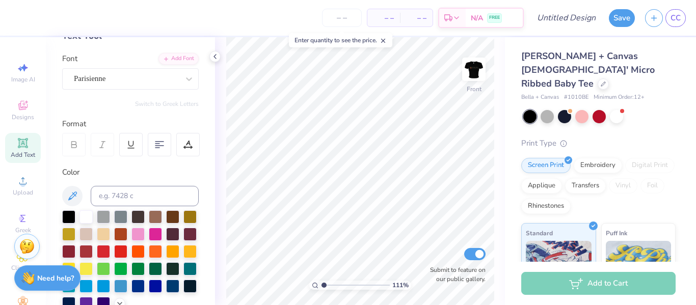
click at [476, 75] on img at bounding box center [473, 69] width 20 height 20
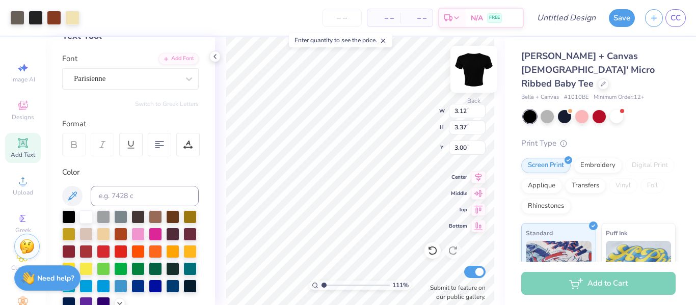
click at [476, 71] on img at bounding box center [473, 69] width 41 height 41
type input "2.97"
type input "3.38"
type input "5.48"
type input "2.49"
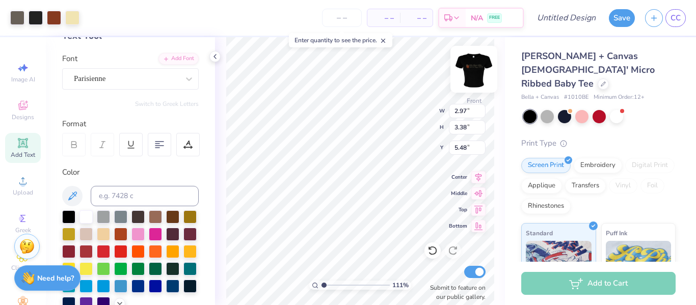
type input "3.13"
type input "5.55"
type input "2.51"
type input "2.99"
type input "5.60"
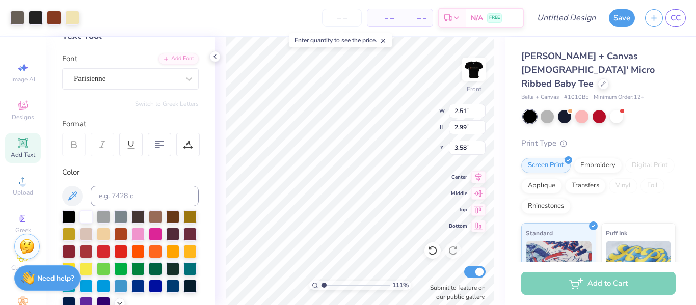
type input "7.75"
click at [21, 157] on span "Add Text" at bounding box center [23, 155] width 24 height 8
type input "4.82"
type input "1.40"
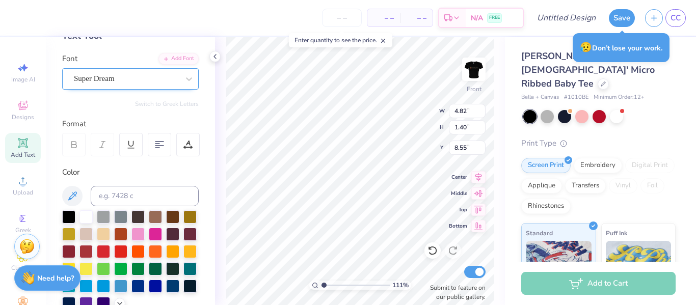
click at [172, 80] on div "Super Dream" at bounding box center [126, 79] width 107 height 16
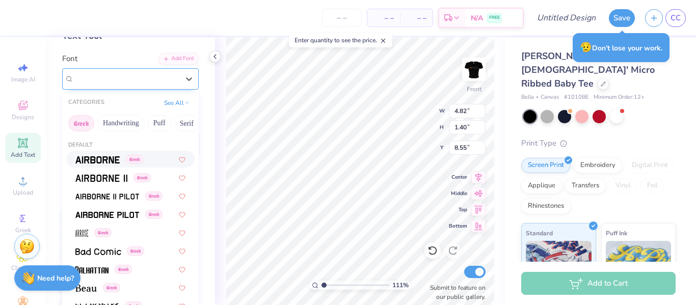
type input "4.65"
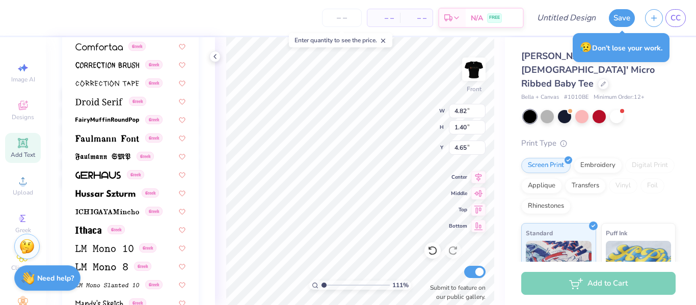
scroll to position [0, 0]
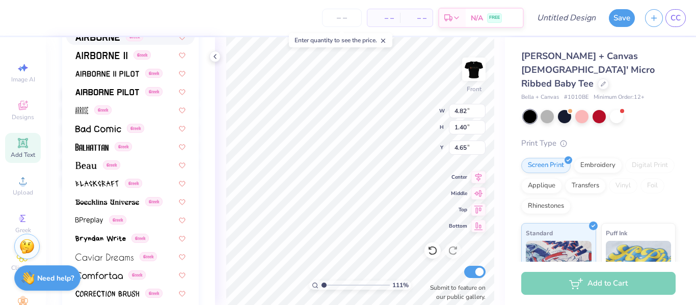
drag, startPoint x: 185, startPoint y: 218, endPoint x: 187, endPoint y: 248, distance: 29.6
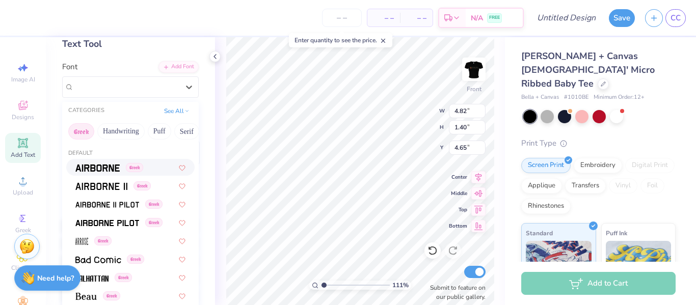
scroll to position [50, 0]
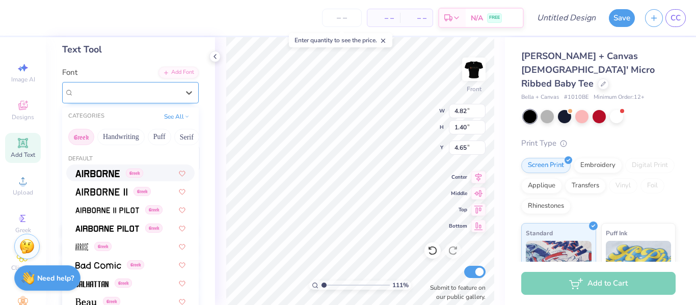
click at [123, 97] on div "Super Dream" at bounding box center [126, 93] width 105 height 12
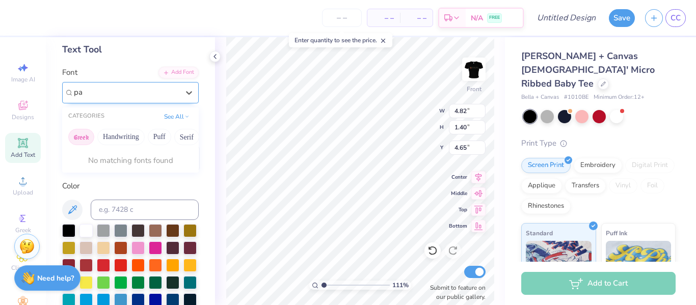
type input "p"
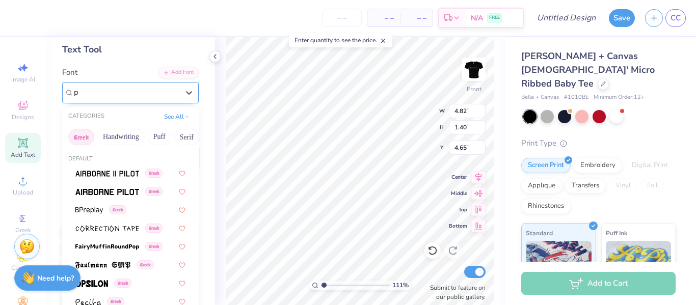
type input "pa"
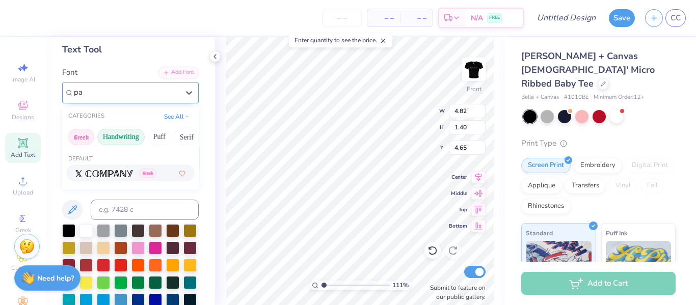
click at [123, 137] on button "Handwriting" at bounding box center [120, 137] width 47 height 16
click at [119, 137] on button "Handwriting" at bounding box center [120, 137] width 47 height 16
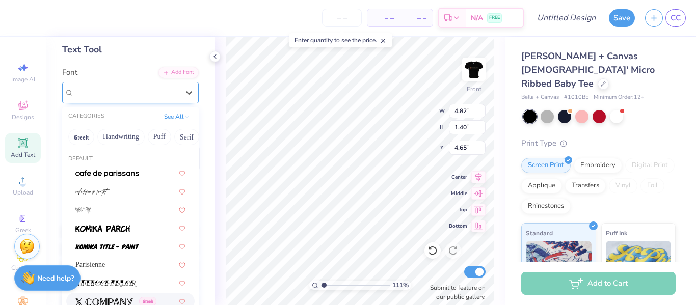
click at [120, 96] on div at bounding box center [126, 93] width 107 height 16
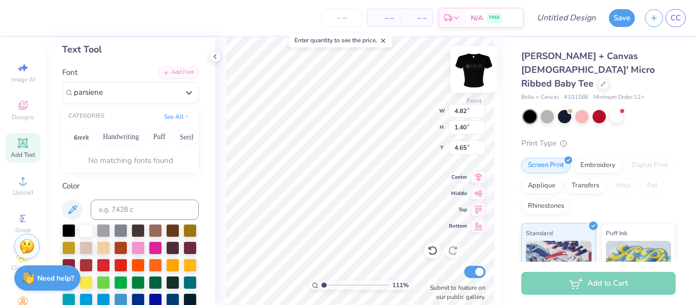
type input "parsiene"
click at [472, 72] on img at bounding box center [473, 69] width 41 height 41
click at [479, 69] on img at bounding box center [473, 69] width 41 height 41
type input "4.82"
type input "1.40"
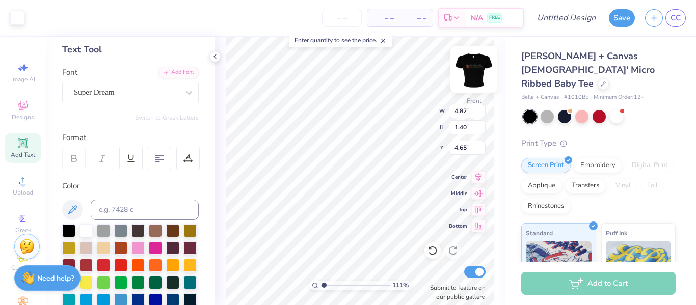
type input "4.65"
type input "8.41"
type input "1.16"
type input "6.03"
type input "4.82"
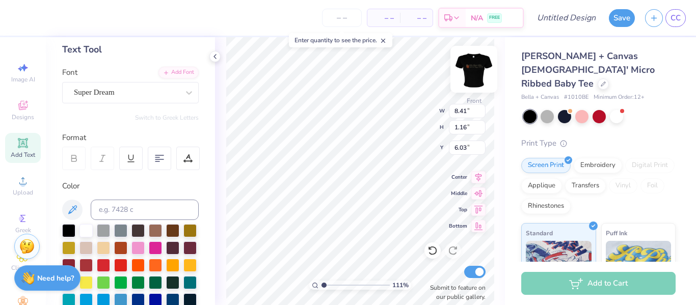
type input "1.40"
type input "4.65"
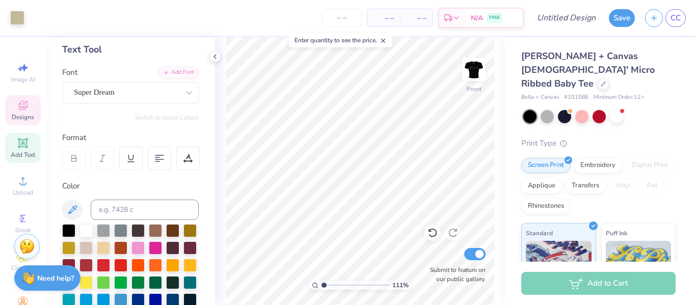
click at [17, 108] on icon at bounding box center [23, 105] width 12 height 12
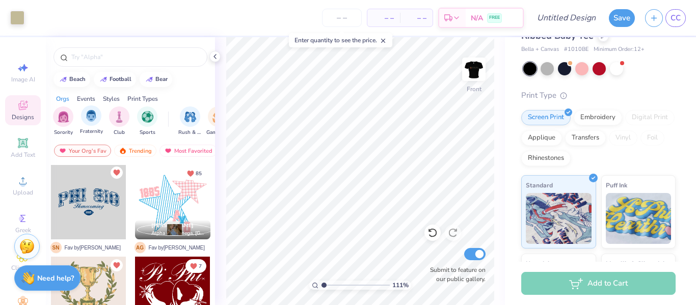
scroll to position [0, 0]
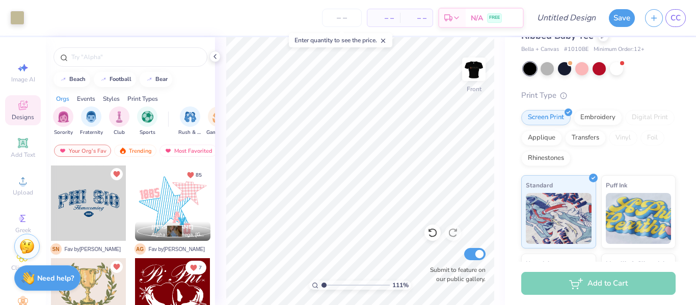
click at [111, 98] on div "Styles" at bounding box center [111, 98] width 17 height 9
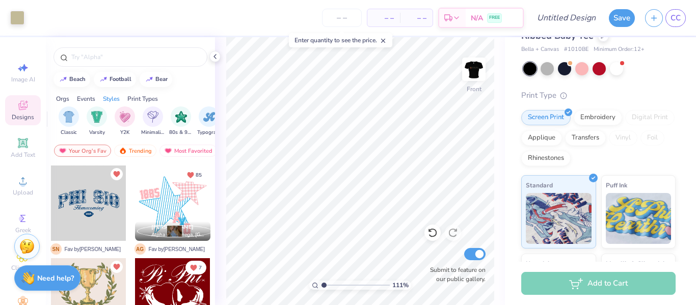
scroll to position [0, 534]
click at [99, 119] on div "filter for Varsity" at bounding box center [91, 115] width 20 height 20
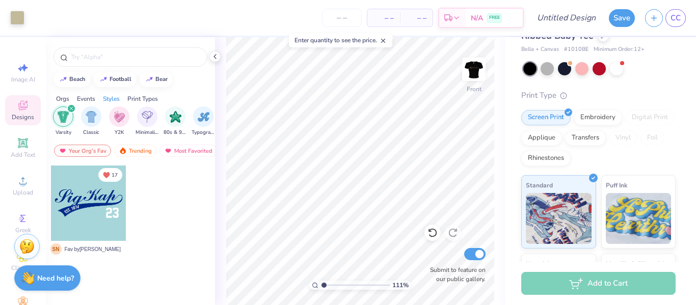
click at [70, 110] on icon "filter for Varsity" at bounding box center [71, 108] width 3 height 3
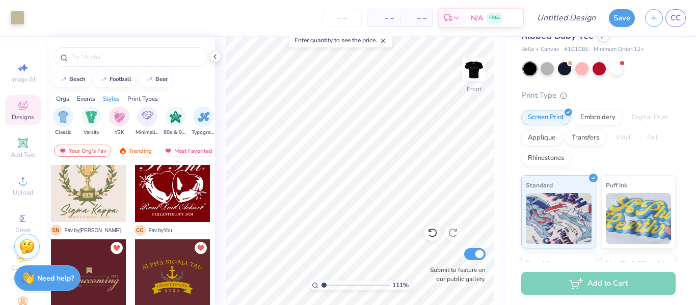
scroll to position [115, 0]
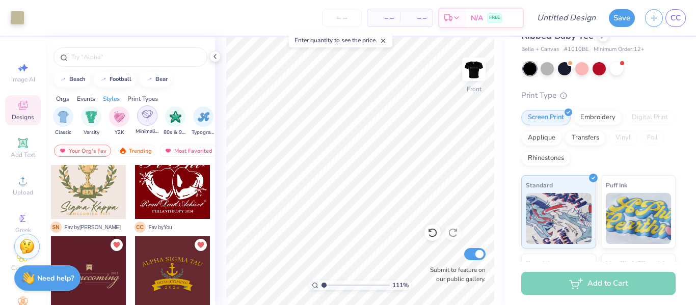
click at [150, 116] on img "filter for Minimalist" at bounding box center [147, 116] width 11 height 12
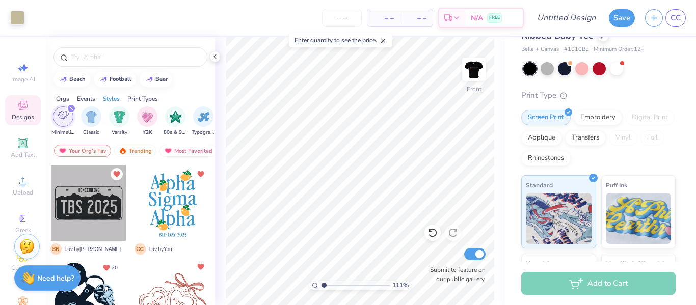
click at [70, 107] on icon "filter for Minimalist" at bounding box center [71, 108] width 4 height 4
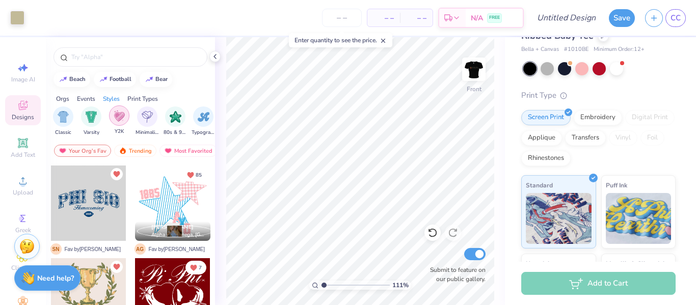
click at [119, 121] on img "filter for Y2K" at bounding box center [119, 116] width 11 height 12
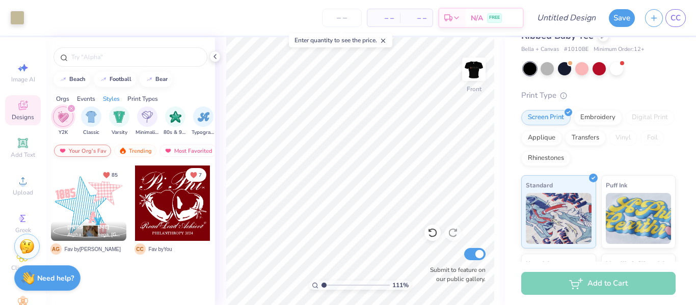
click at [93, 146] on div "Your Org's Fav" at bounding box center [82, 151] width 57 height 12
click at [25, 104] on icon at bounding box center [23, 105] width 12 height 12
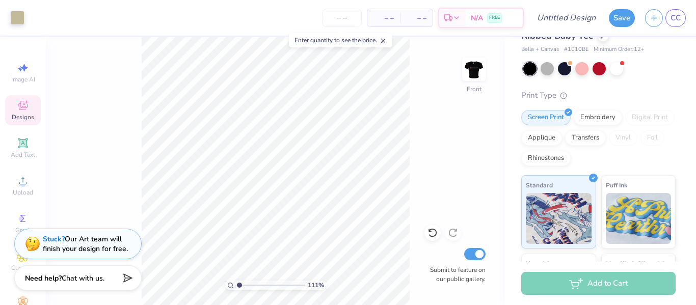
click at [18, 111] on icon at bounding box center [23, 105] width 12 height 12
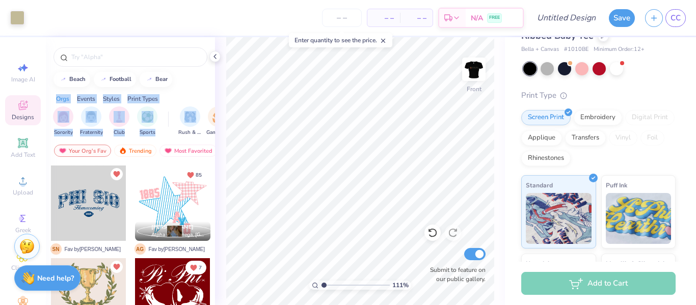
drag, startPoint x: 202, startPoint y: 126, endPoint x: 184, endPoint y: 73, distance: 56.4
click at [184, 73] on div "beach football bear Orgs Events Styles Print Types Sorority Fraternity Club Spo…" at bounding box center [130, 190] width 169 height 306
click at [184, 73] on div "beach football bear" at bounding box center [130, 79] width 169 height 15
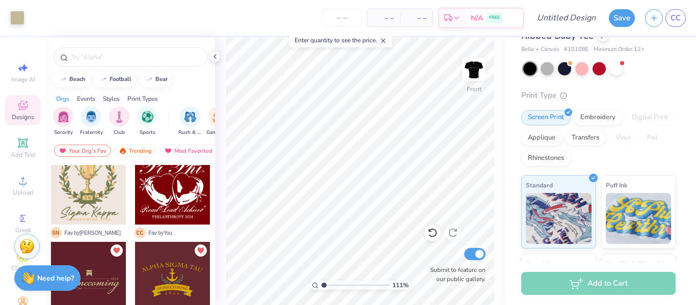
scroll to position [112, 0]
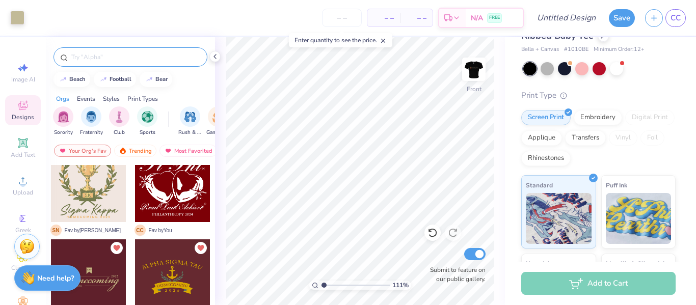
click at [122, 61] on input "text" at bounding box center [135, 57] width 130 height 10
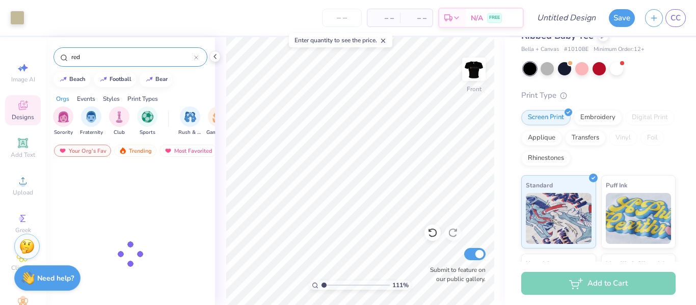
type input "red"
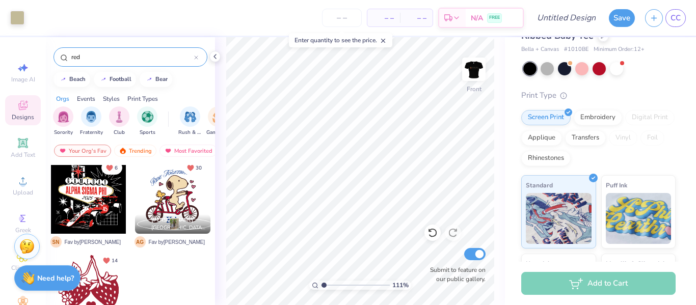
scroll to position [0, 0]
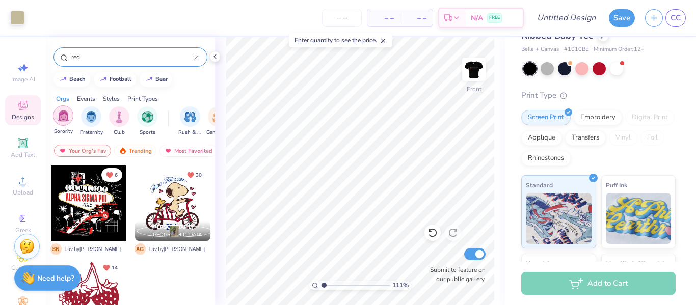
click at [68, 120] on img "filter for Sorority" at bounding box center [64, 116] width 12 height 12
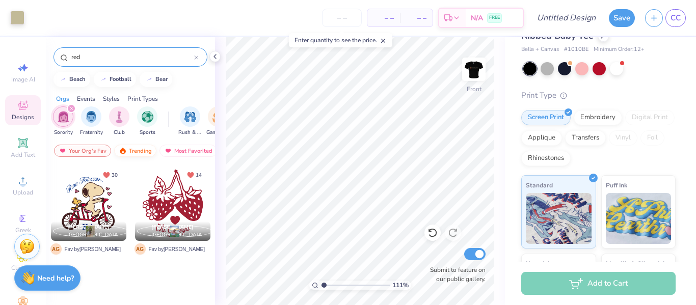
click at [134, 151] on div "Trending" at bounding box center [135, 151] width 42 height 12
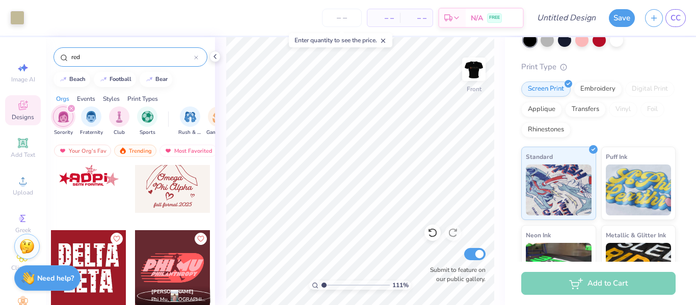
scroll to position [3758, 0]
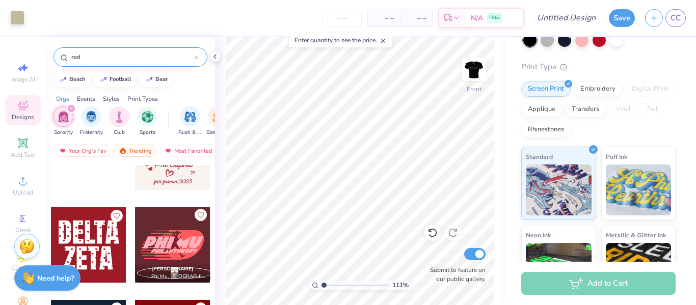
click at [197, 214] on icon "Like" at bounding box center [200, 214] width 7 height 7
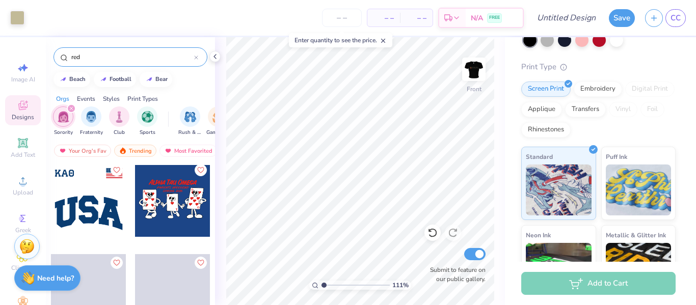
scroll to position [7130, 0]
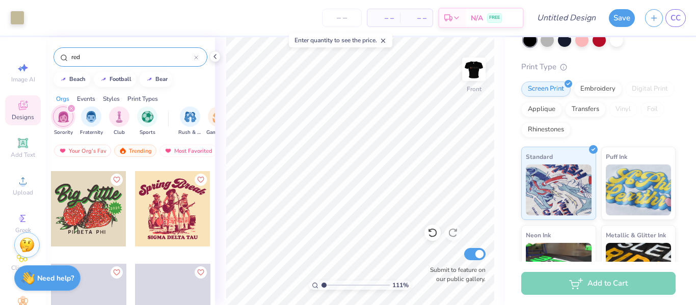
click at [22, 240] on img at bounding box center [26, 244] width 15 height 15
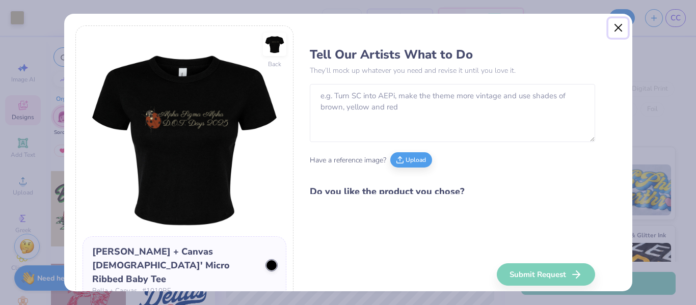
click at [617, 30] on button "Close" at bounding box center [617, 27] width 19 height 19
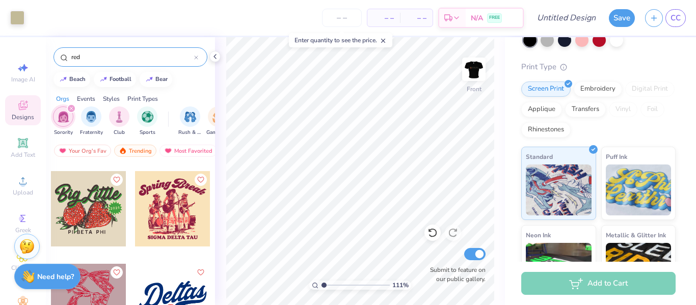
click at [35, 272] on div "Need help? Chat with us." at bounding box center [47, 276] width 66 height 25
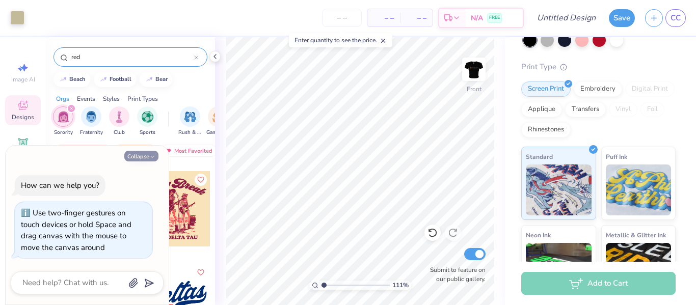
click at [145, 152] on button "Collapse" at bounding box center [141, 156] width 34 height 11
type textarea "x"
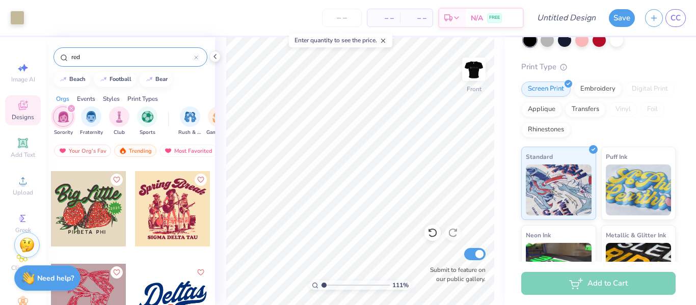
click at [24, 248] on img at bounding box center [26, 244] width 15 height 15
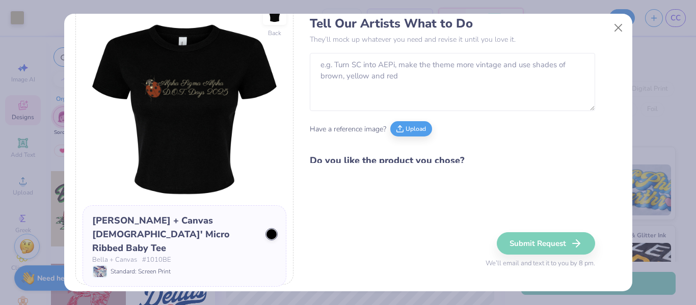
scroll to position [0, 0]
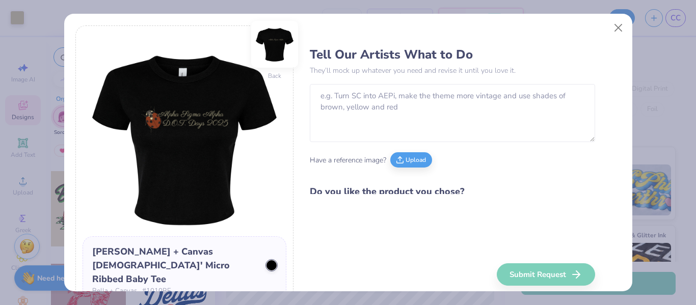
click at [280, 46] on img at bounding box center [274, 44] width 47 height 47
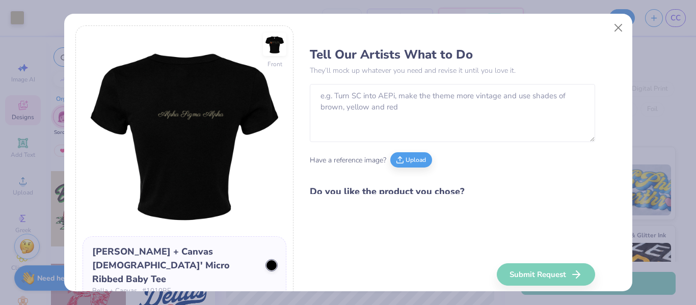
click at [280, 46] on img at bounding box center [274, 44] width 23 height 23
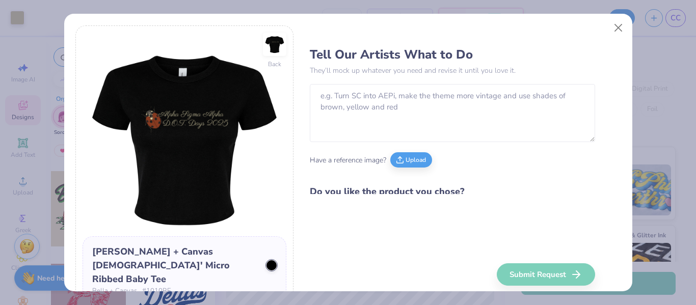
click at [280, 46] on img at bounding box center [274, 44] width 23 height 23
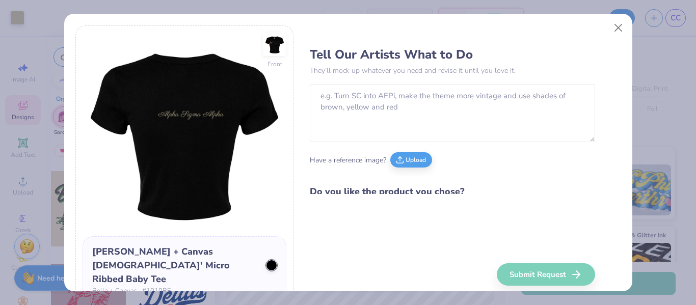
click at [280, 46] on img at bounding box center [274, 44] width 23 height 23
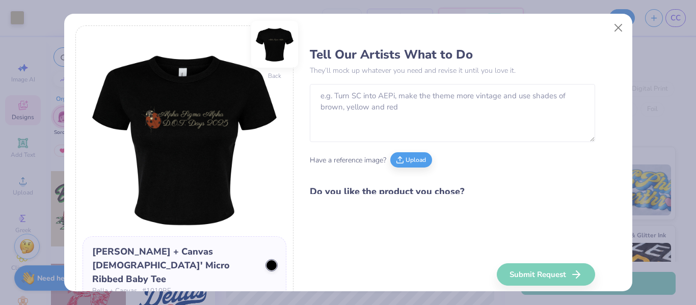
click at [273, 51] on img at bounding box center [274, 44] width 47 height 47
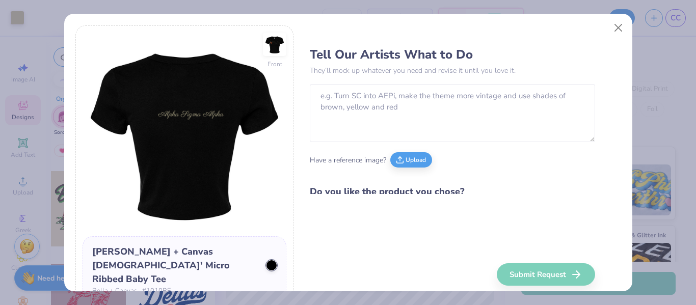
click at [273, 51] on img at bounding box center [274, 44] width 23 height 23
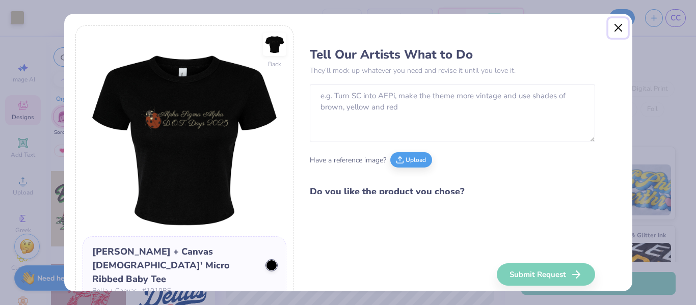
click at [621, 28] on button "Close" at bounding box center [617, 27] width 19 height 19
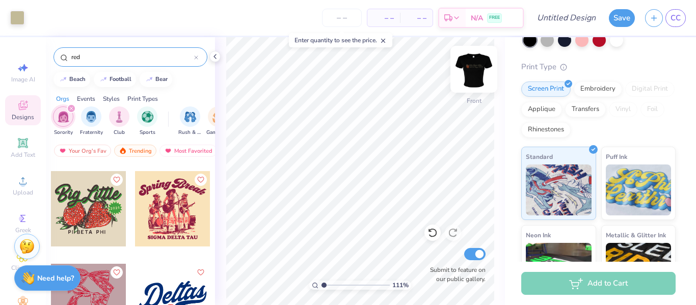
click at [474, 79] on img at bounding box center [473, 69] width 41 height 41
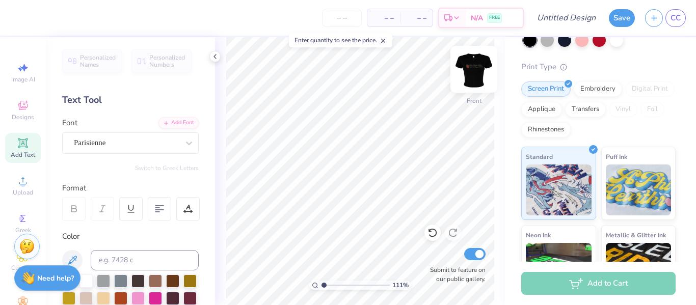
click at [474, 69] on img at bounding box center [473, 69] width 41 height 41
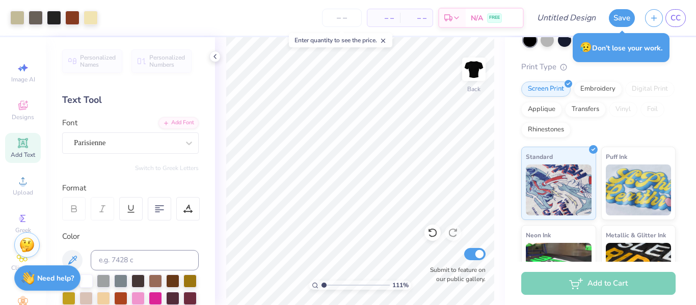
click at [18, 252] on div "Stuck? Our Art team will finish your design for free." at bounding box center [26, 244] width 25 height 25
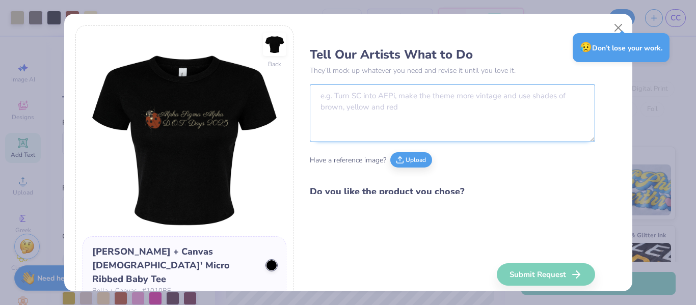
click at [398, 120] on textarea at bounding box center [452, 113] width 285 height 58
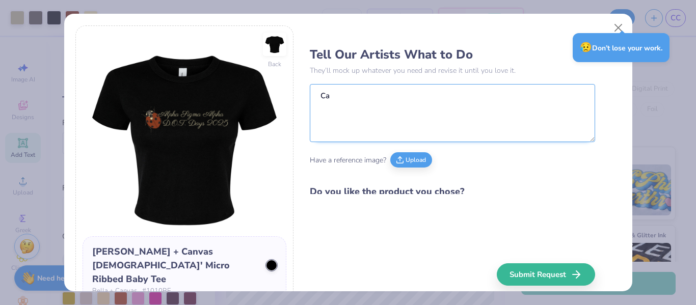
type textarea "C"
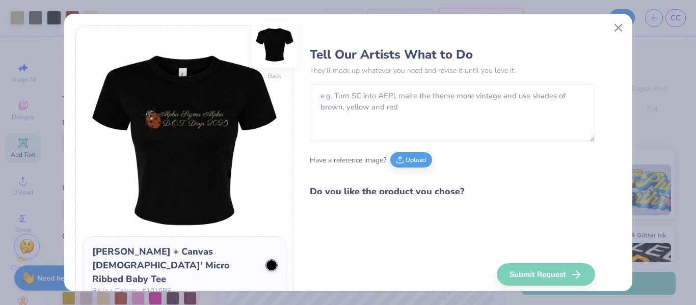
click at [276, 42] on img at bounding box center [274, 44] width 41 height 41
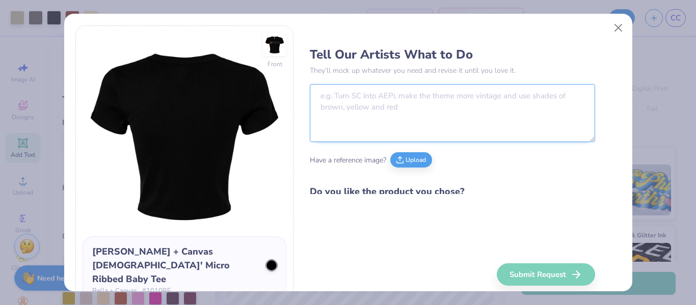
click at [346, 103] on textarea at bounding box center [452, 113] width 285 height 58
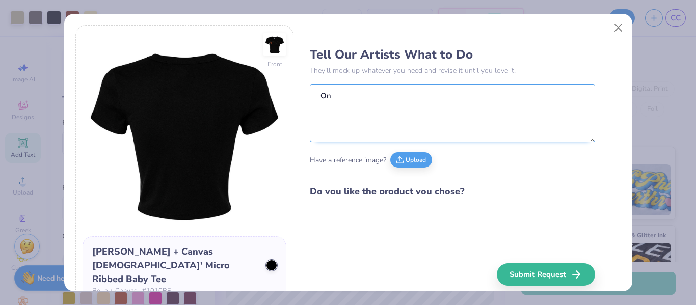
type textarea "O"
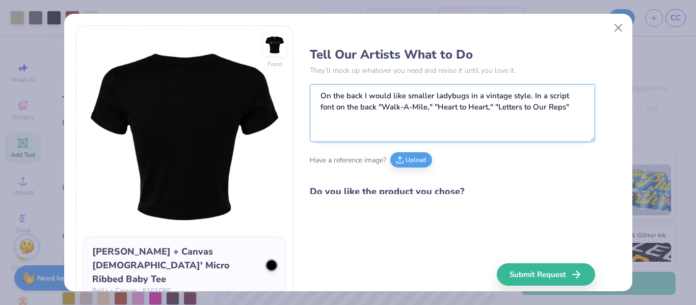
click at [374, 110] on textarea "On the back I would like smaller ladybugs in a vintage style. In a script font …" at bounding box center [452, 113] width 285 height 58
click at [574, 105] on textarea "On the back I would like smaller ladybugs in a vintage style. In a script font …" at bounding box center [452, 113] width 285 height 58
click at [374, 107] on textarea "On the back I would like smaller ladybugs in a vintage style. In a script font …" at bounding box center [452, 113] width 285 height 58
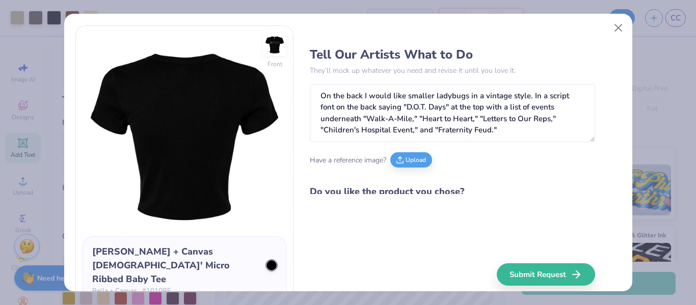
scroll to position [32, 0]
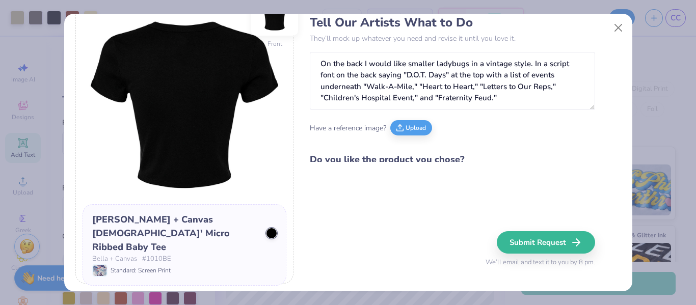
click at [272, 18] on img at bounding box center [274, 12] width 47 height 47
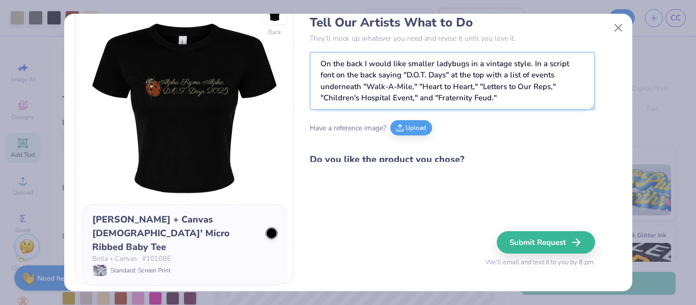
drag, startPoint x: 314, startPoint y: 60, endPoint x: 502, endPoint y: 98, distance: 191.8
click at [502, 98] on textarea "On the back I would like smaller ladybugs in a vintage style. In a script font …" at bounding box center [452, 81] width 285 height 58
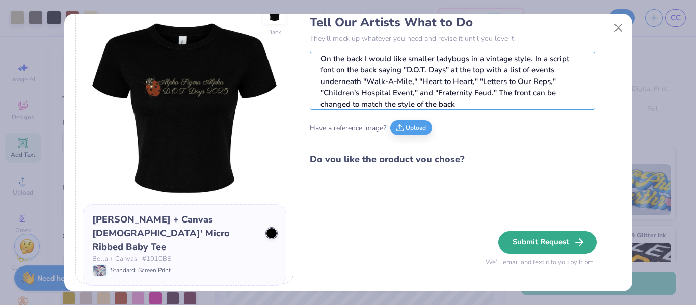
type textarea "On the back I would like smaller ladybugs in a vintage style. In a script font …"
click at [540, 234] on button "Submit Request" at bounding box center [547, 242] width 98 height 22
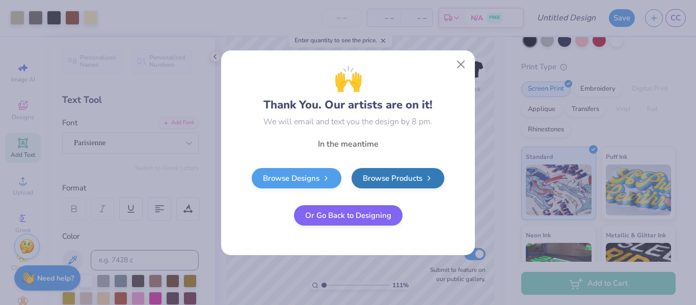
scroll to position [0, 0]
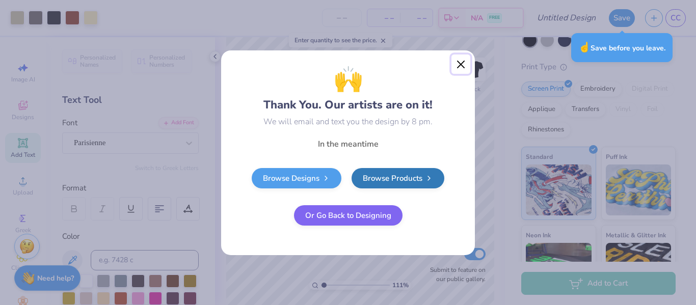
click at [463, 66] on button "Close" at bounding box center [460, 63] width 19 height 19
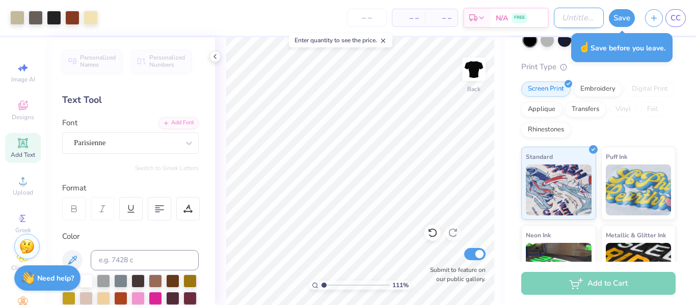
click at [567, 26] on input "Design Title" at bounding box center [578, 18] width 50 height 20
type input "DOT Days Tshirt"
click at [621, 20] on button "Save" at bounding box center [621, 17] width 26 height 18
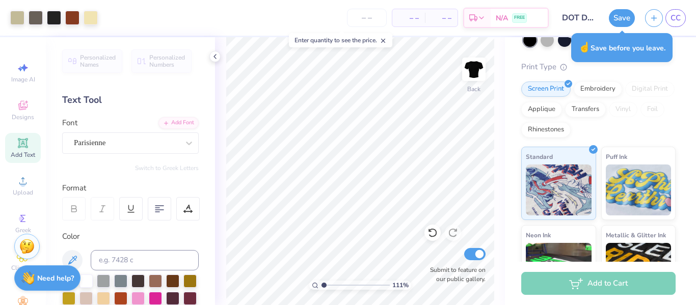
click at [622, 19] on div "Save" at bounding box center [621, 18] width 26 height 18
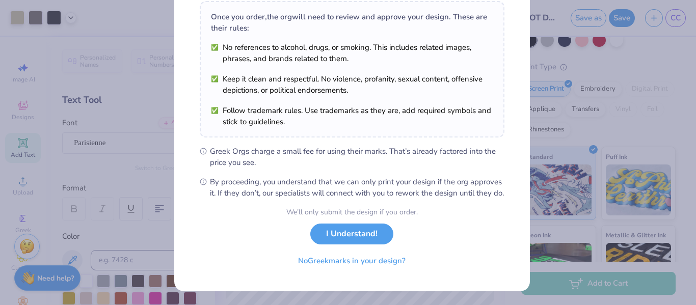
scroll to position [165, 0]
click at [361, 240] on button "I Understand!" at bounding box center [351, 230] width 83 height 21
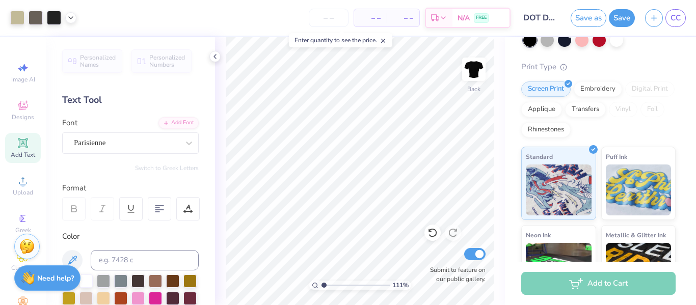
scroll to position [22, 0]
click at [620, 18] on button "Save" at bounding box center [621, 17] width 26 height 18
click at [676, 25] on link "CC" at bounding box center [675, 18] width 20 height 18
